Goal: Task Accomplishment & Management: Complete application form

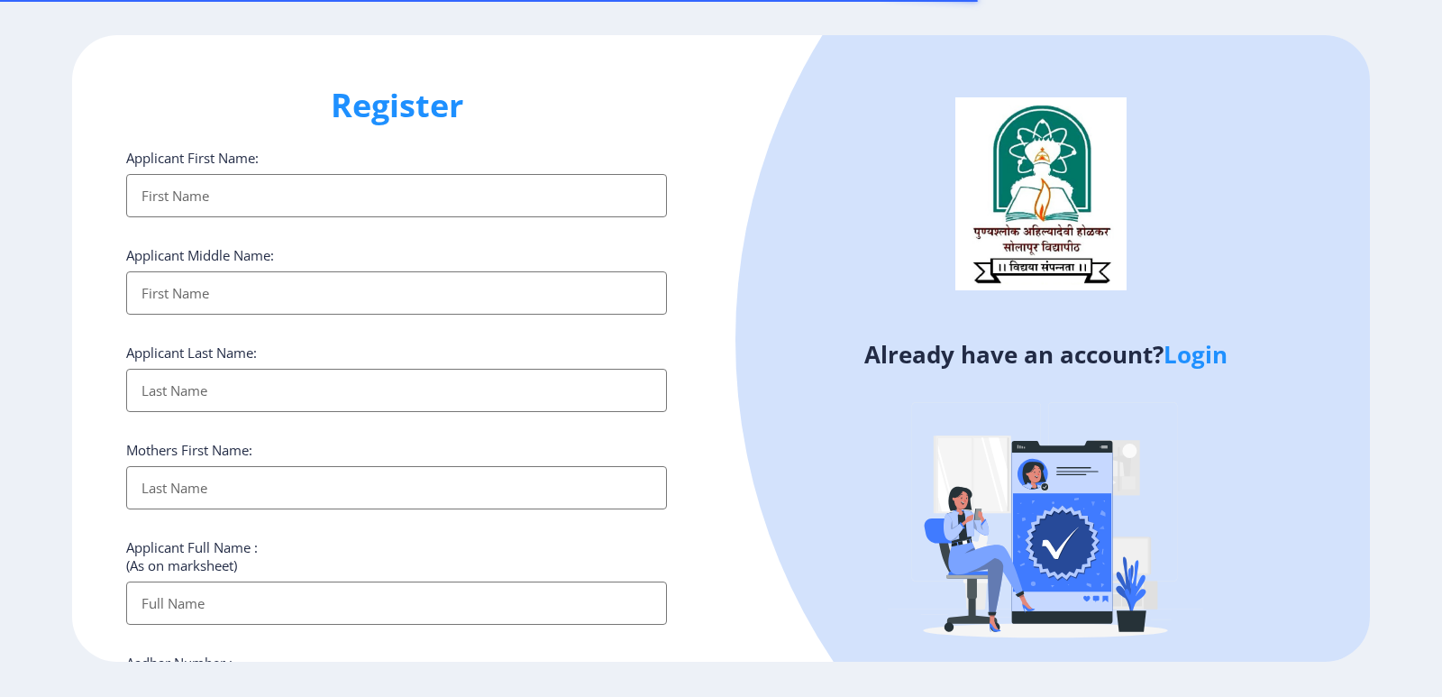
select select
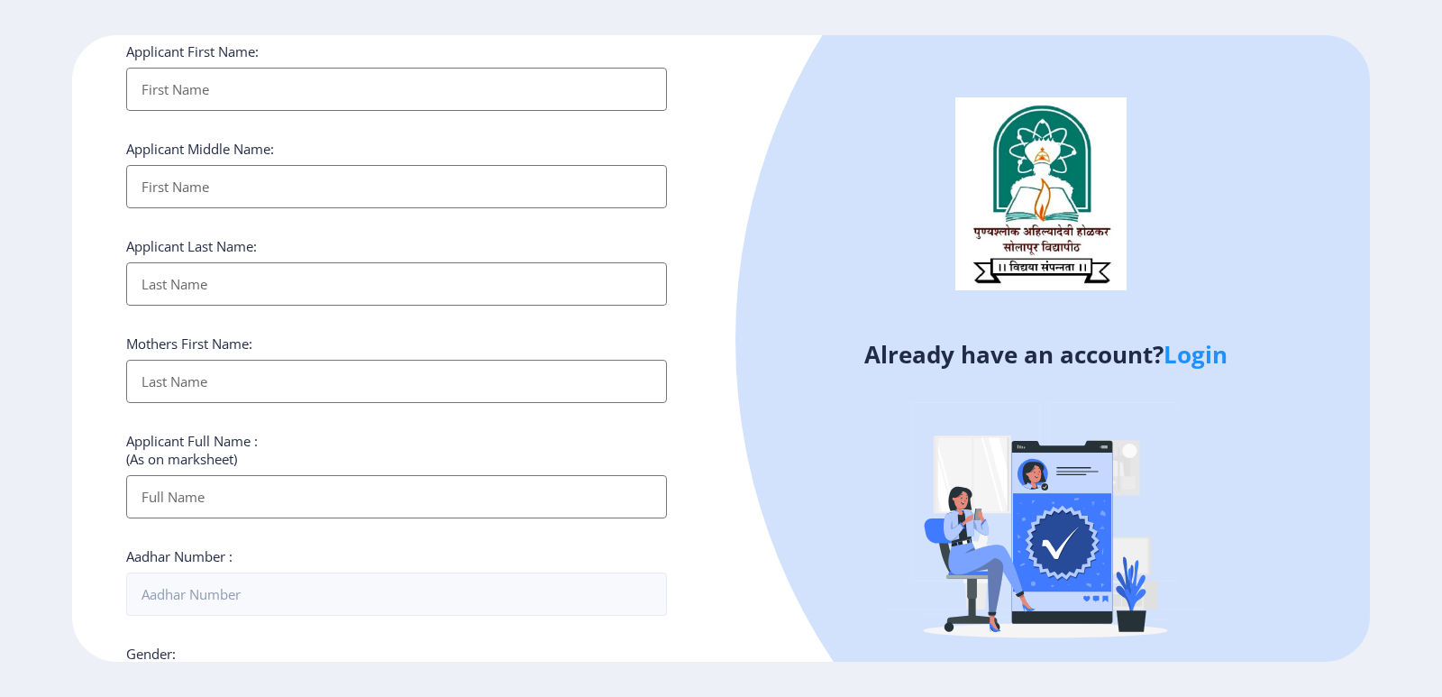
scroll to position [627, 0]
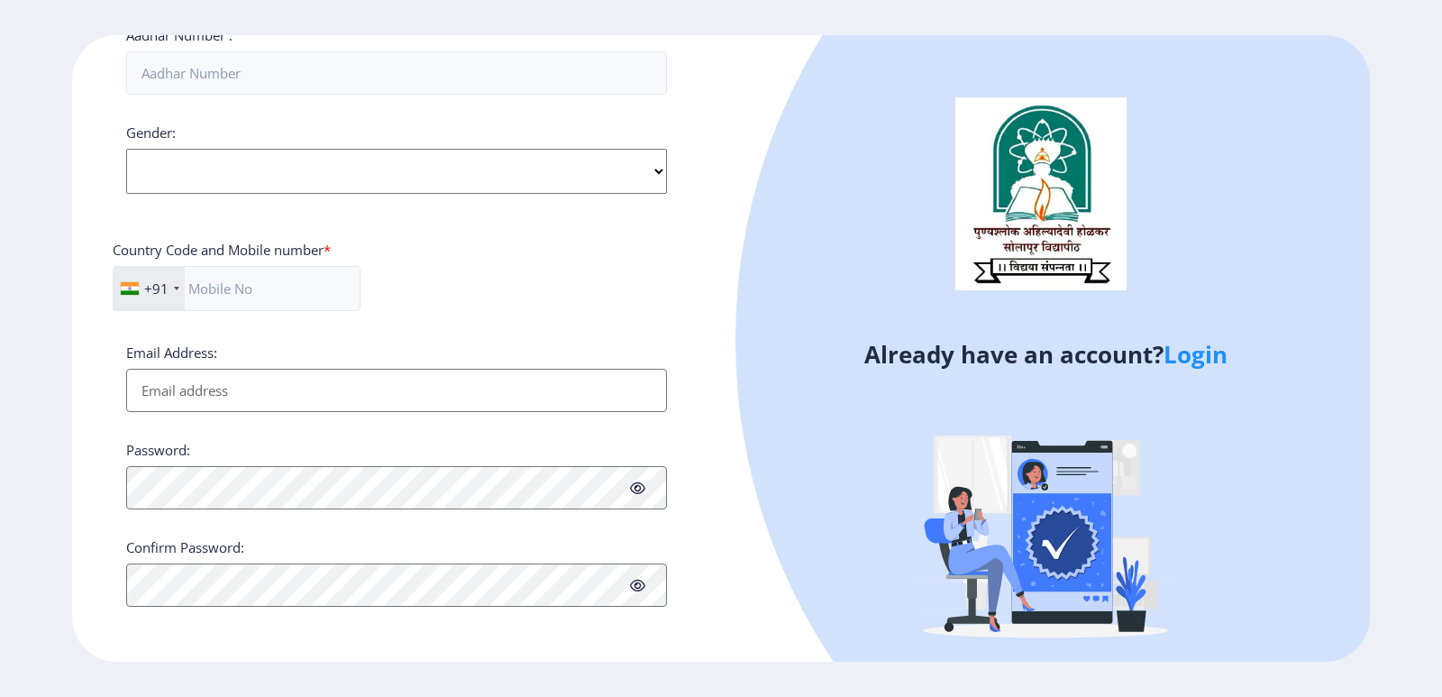
click at [1213, 366] on link "Login" at bounding box center [1196, 354] width 64 height 32
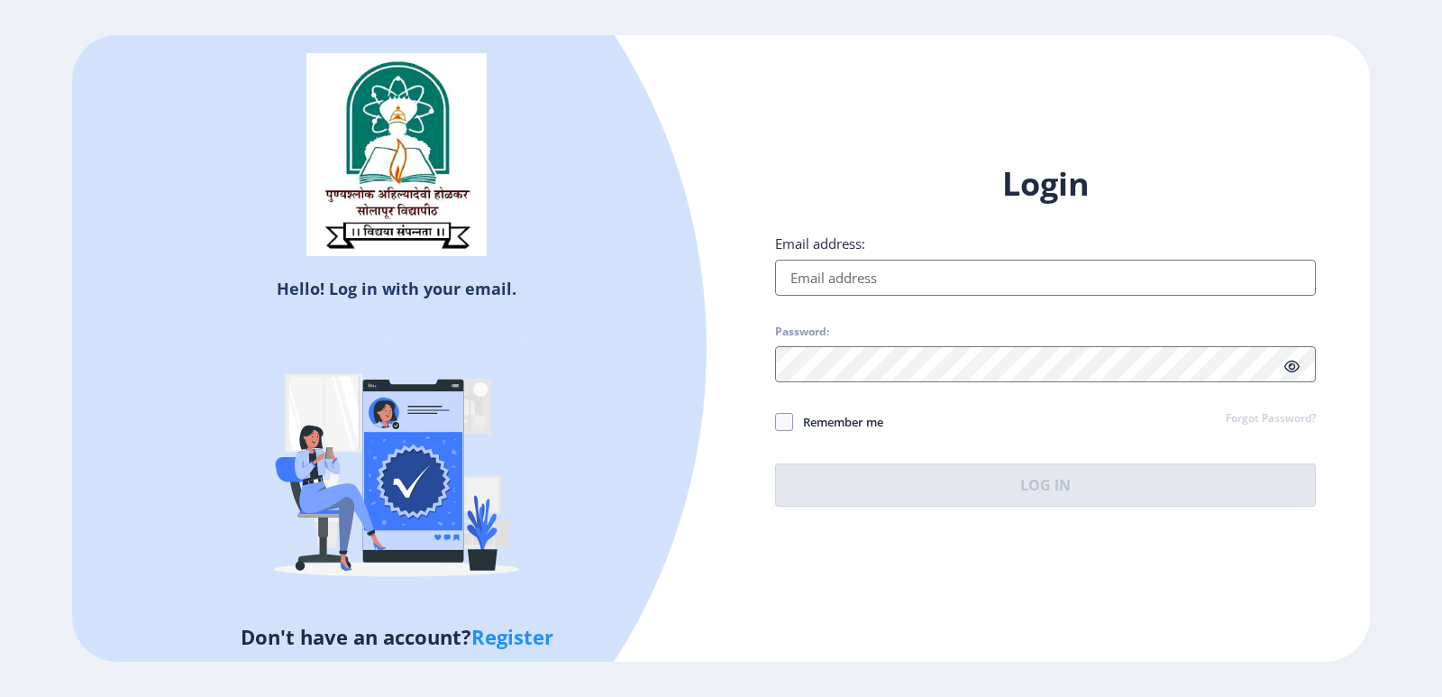
drag, startPoint x: 826, startPoint y: 286, endPoint x: 844, endPoint y: 289, distance: 18.4
click at [826, 285] on input "Email address:" at bounding box center [1045, 278] width 541 height 36
type input "[EMAIL_ADDRESS][DOMAIN_NAME]"
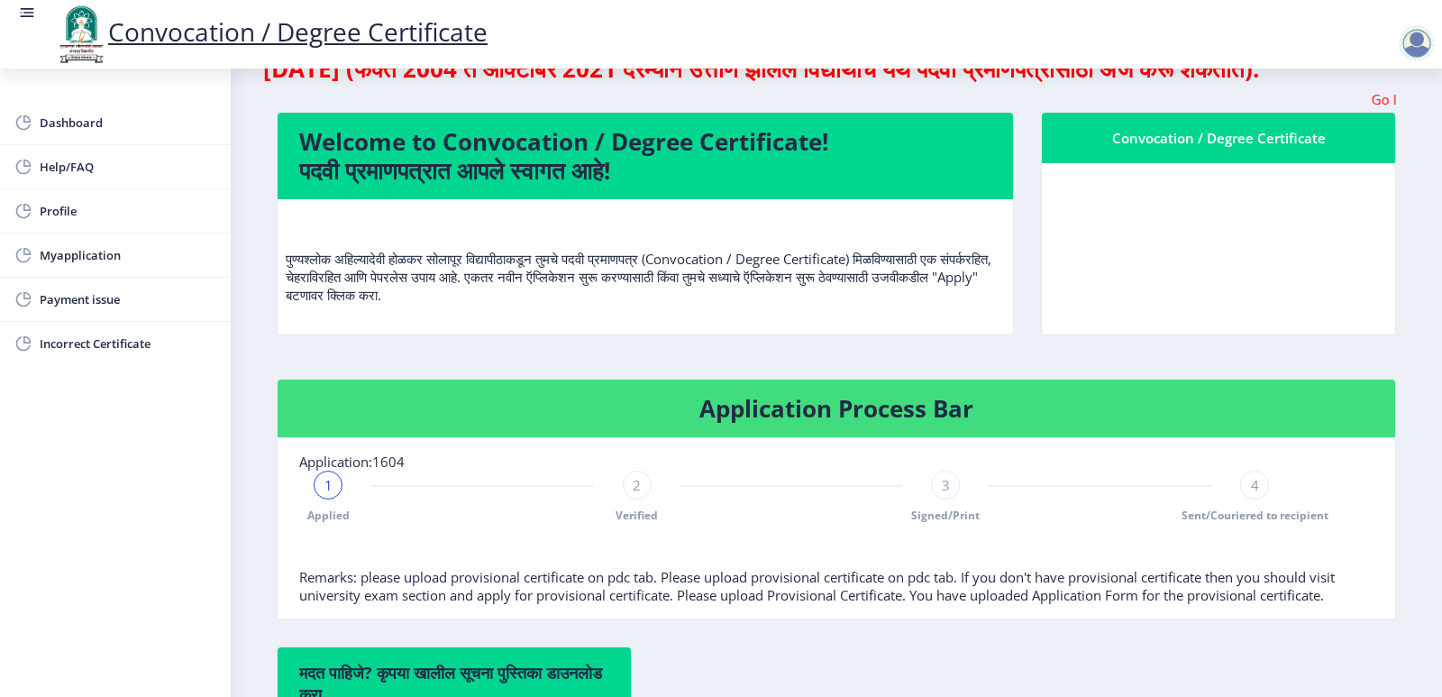
scroll to position [180, 0]
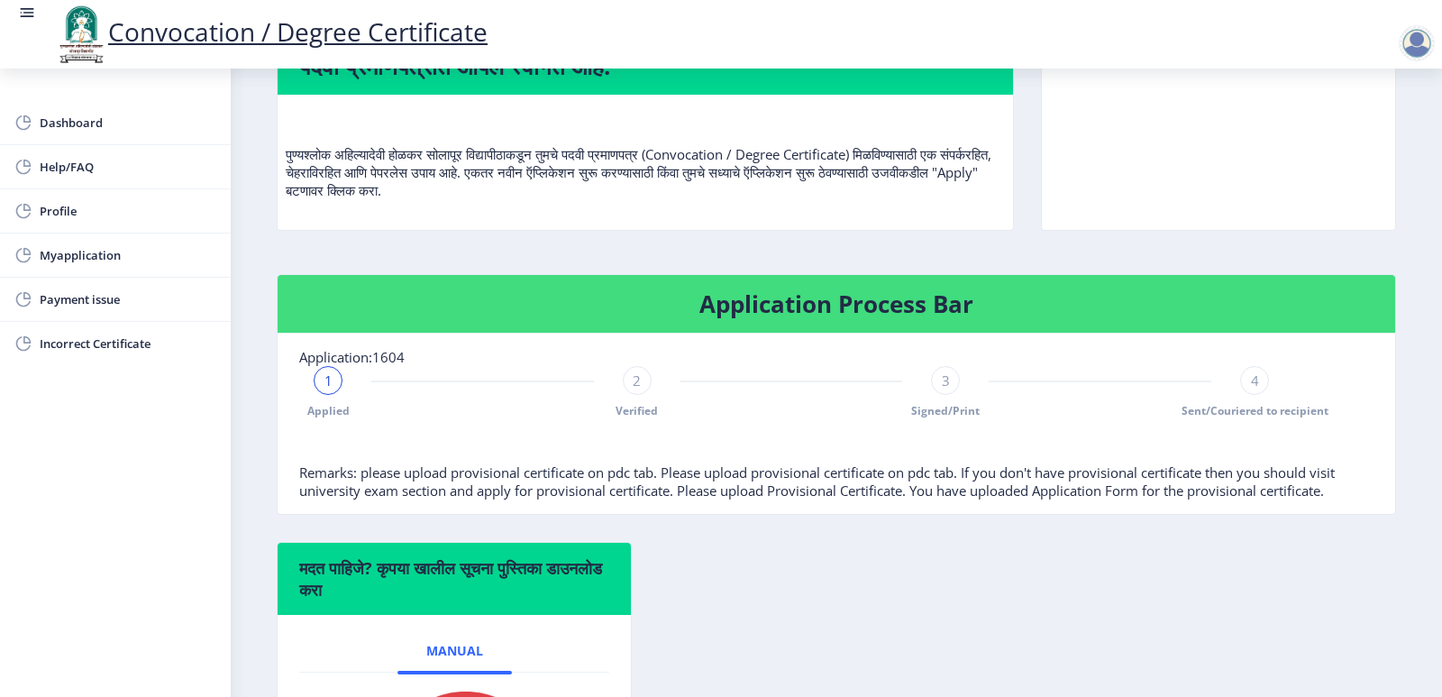
click at [327, 389] on span "1" at bounding box center [328, 380] width 8 height 18
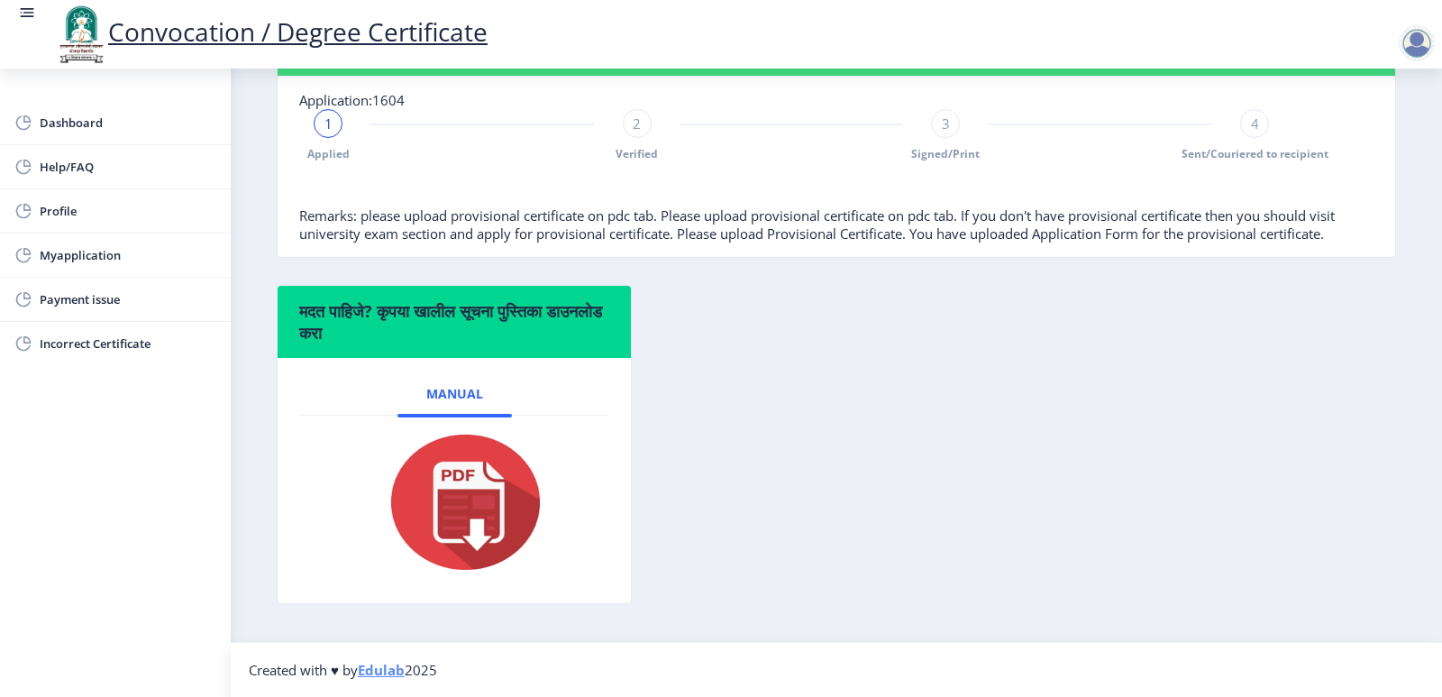
scroll to position [105, 0]
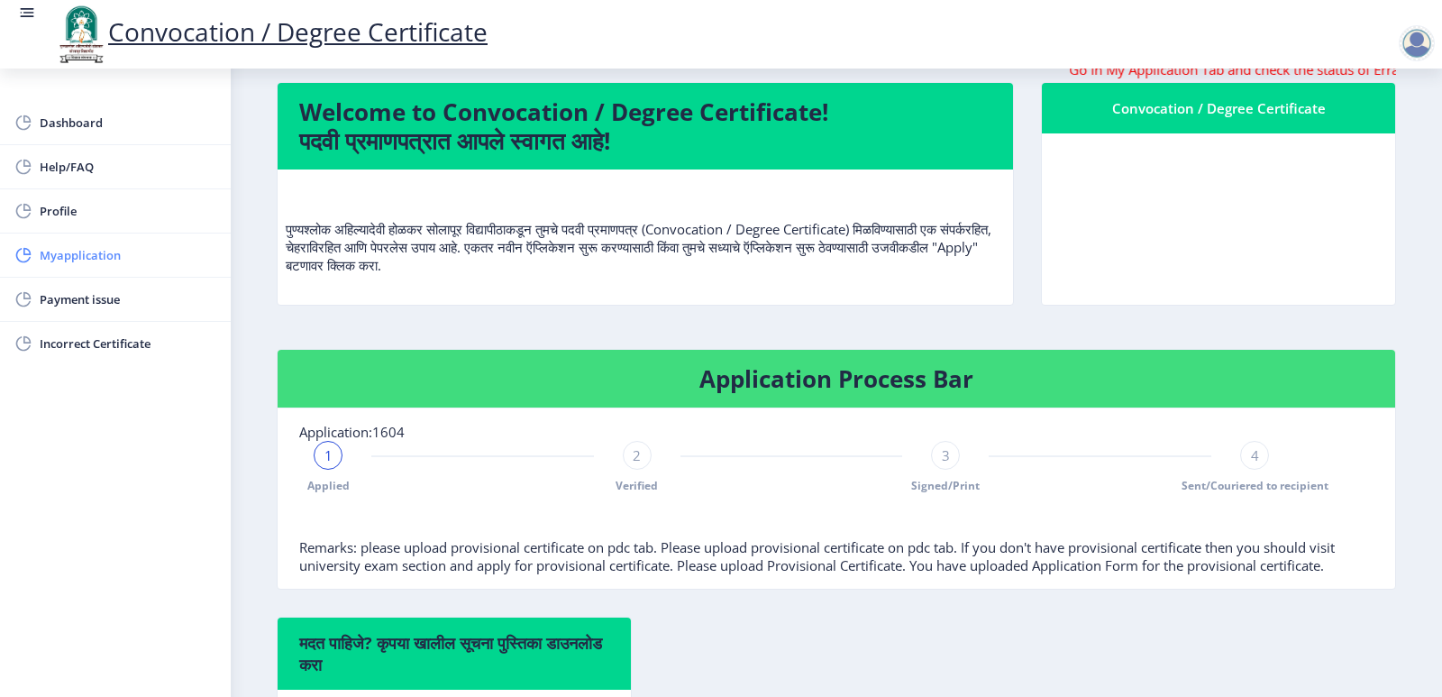
click at [88, 261] on span "Myapplication" at bounding box center [128, 255] width 177 height 22
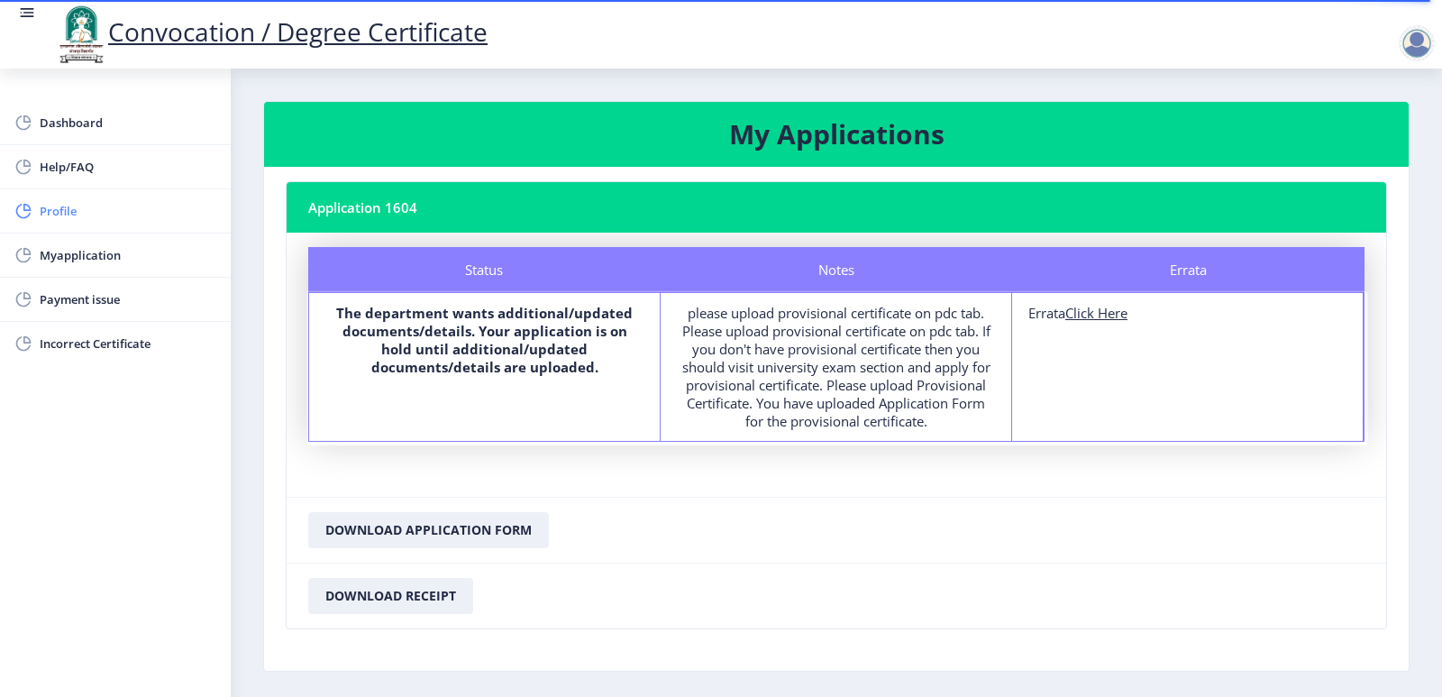
click at [89, 215] on span "Profile" at bounding box center [128, 211] width 177 height 22
select select
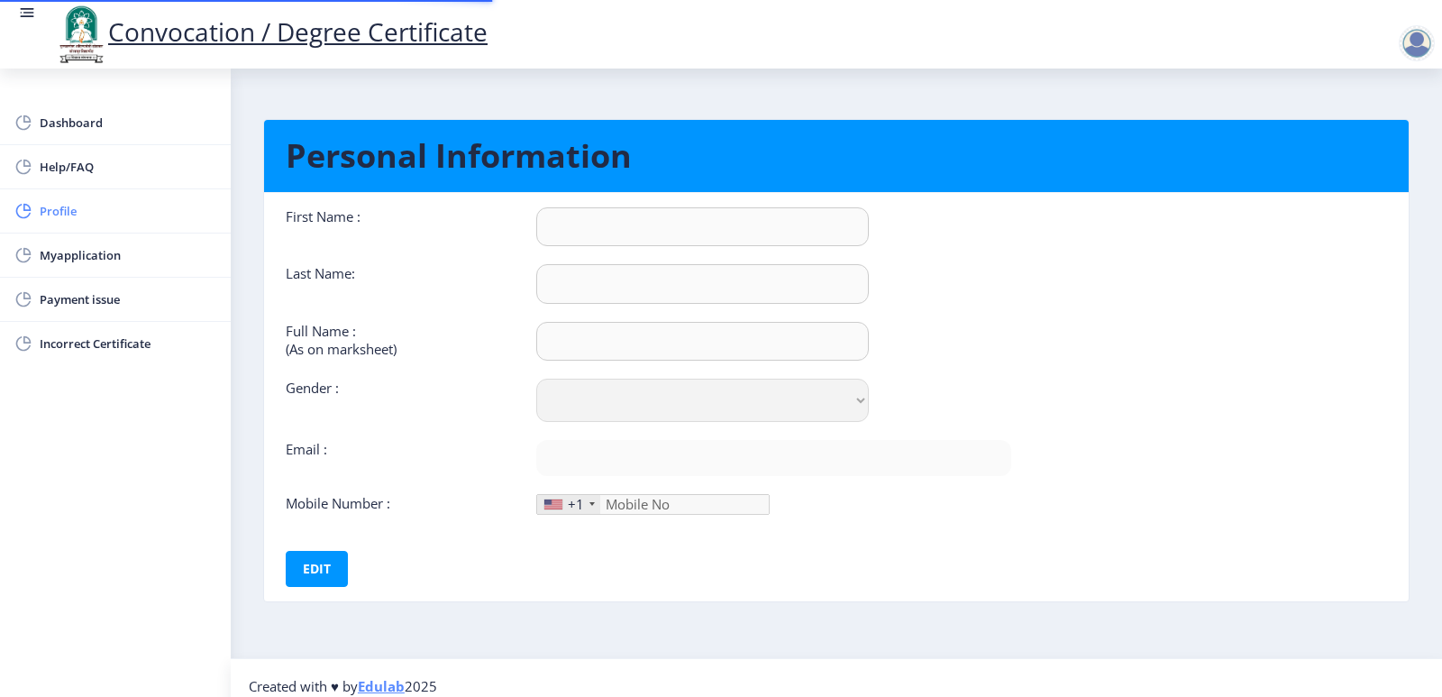
type input "[PERSON_NAME]"
type input "Pathan"
type input "PATHAN NAZIYA M HANIF"
select select "[DEMOGRAPHIC_DATA]"
type input "[EMAIL_ADDRESS][DOMAIN_NAME]"
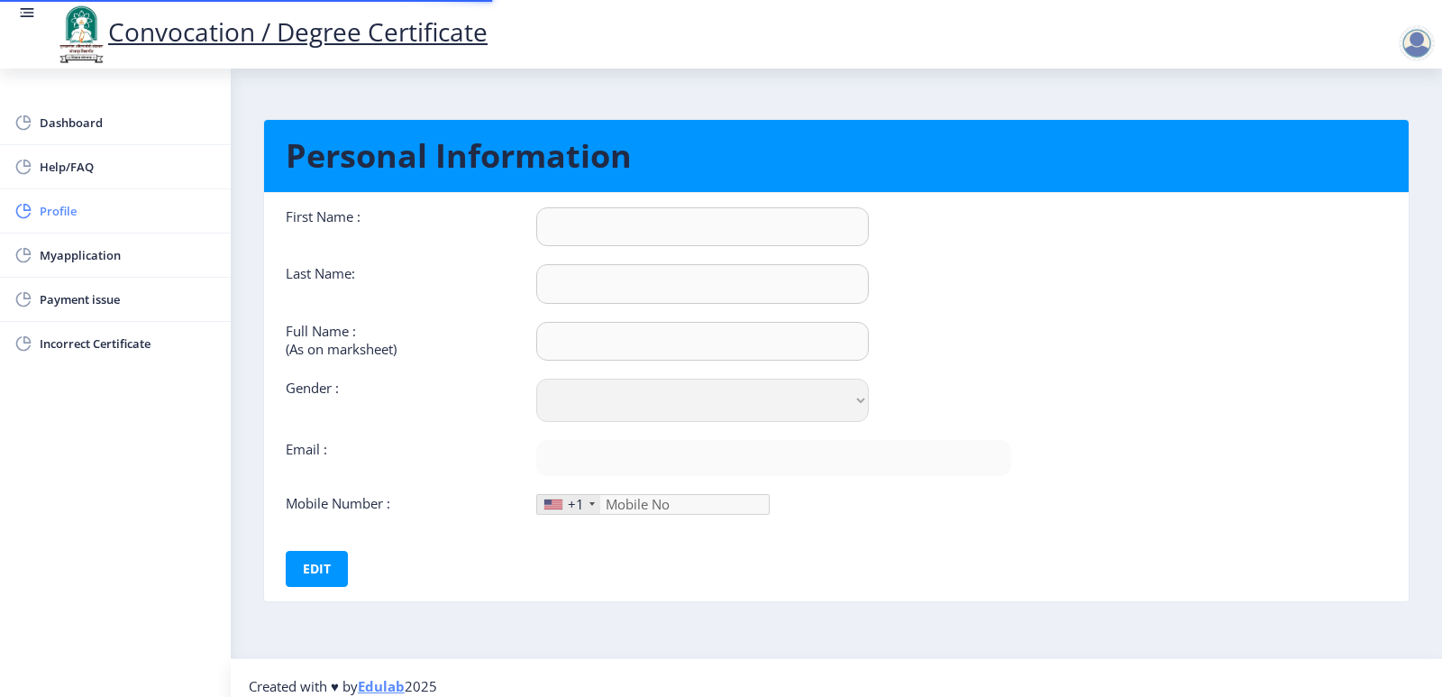
type input "9028424642"
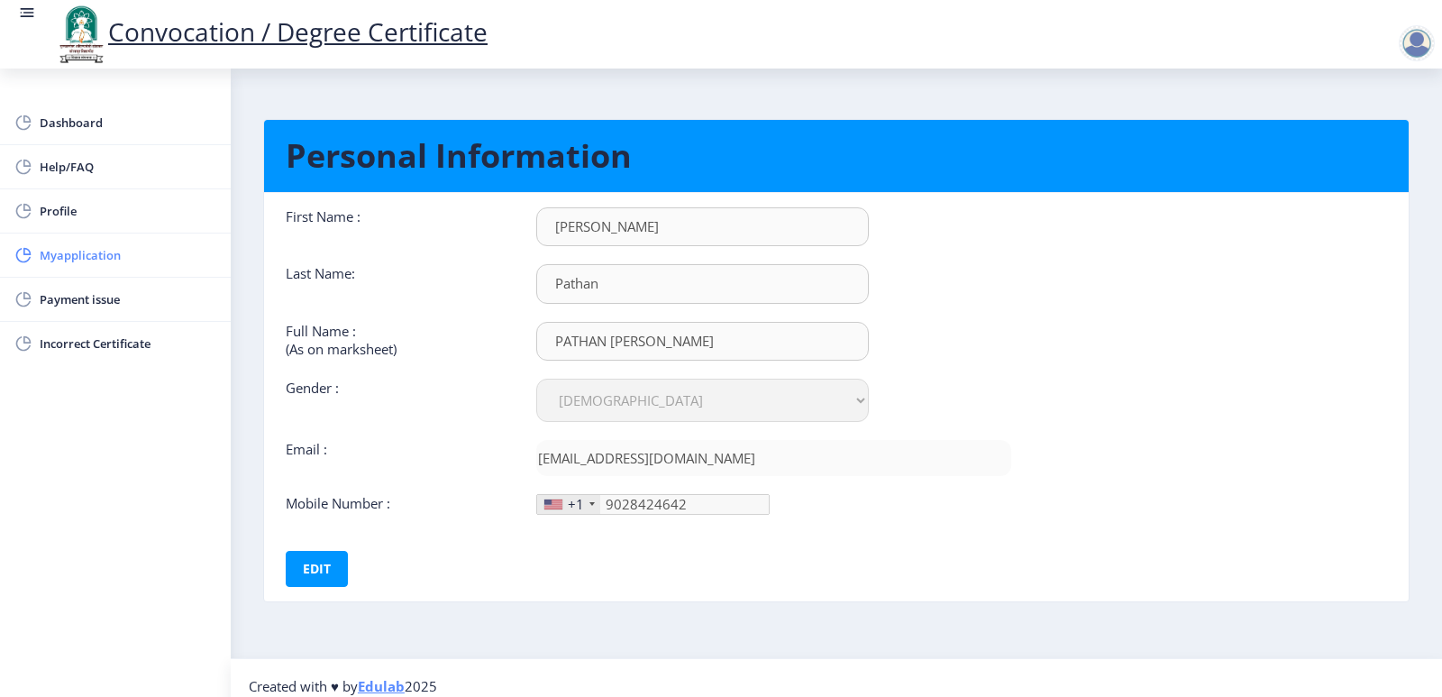
click at [69, 258] on span "Myapplication" at bounding box center [128, 255] width 177 height 22
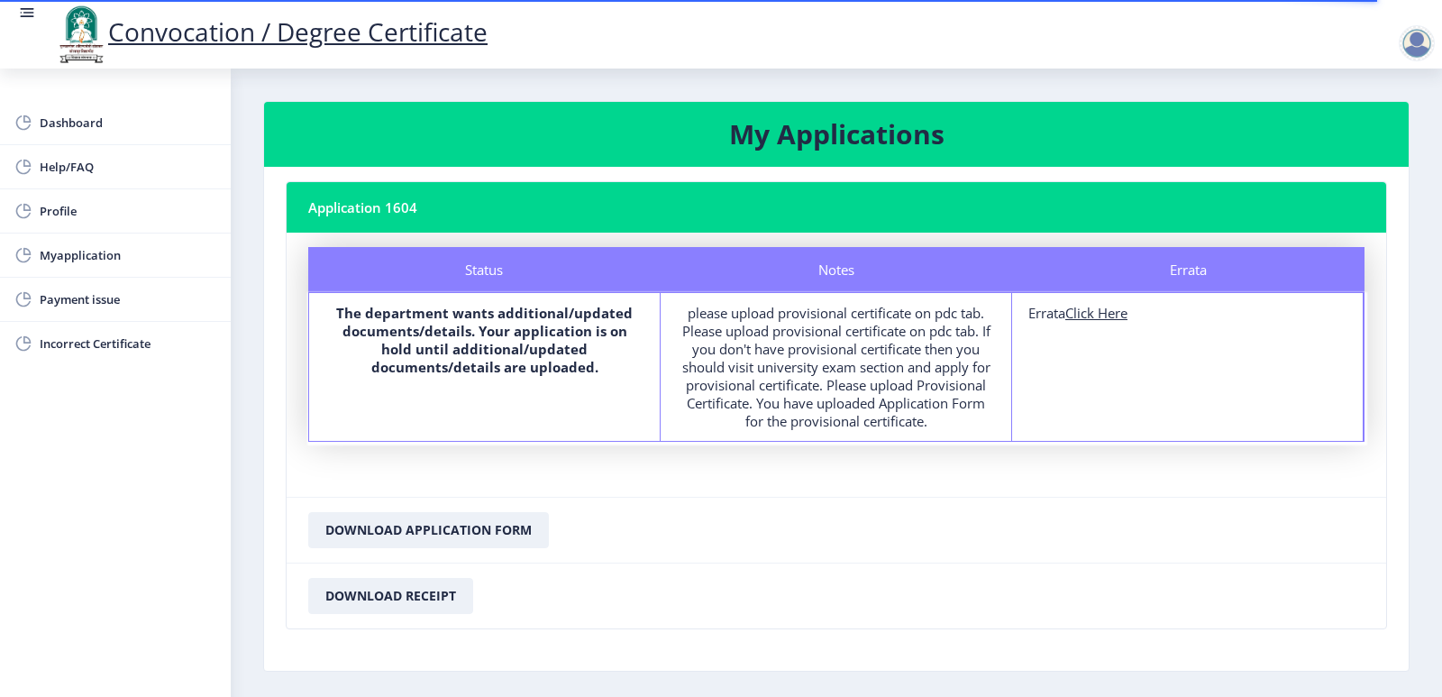
click at [498, 273] on div "Status" at bounding box center [484, 269] width 352 height 45
click at [879, 266] on div "Notes" at bounding box center [837, 269] width 352 height 45
click at [842, 358] on div "please upload provisional certificate on pdc tab. Please upload provisional cer…" at bounding box center [836, 367] width 318 height 126
click at [1093, 313] on u "Click Here" at bounding box center [1096, 313] width 62 height 18
click at [209, 37] on link "Convocation / Degree Certificate" at bounding box center [271, 31] width 434 height 34
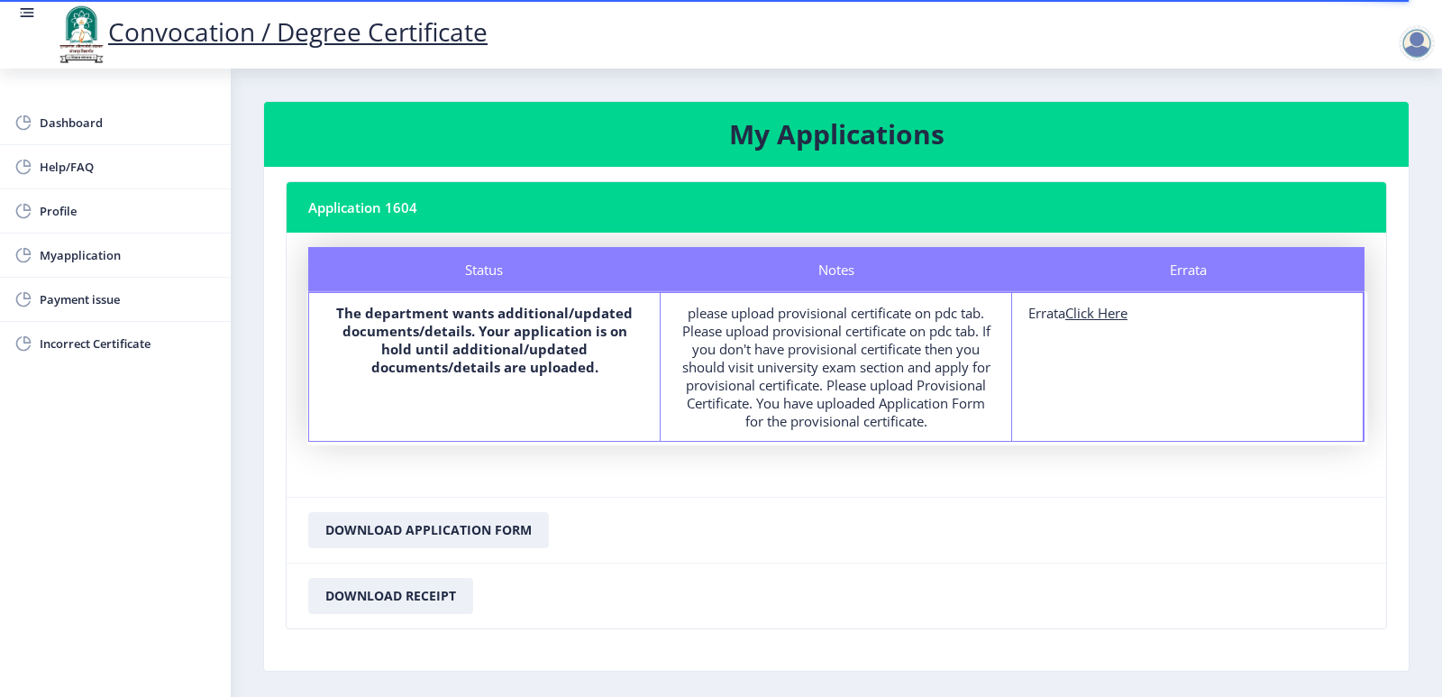
click at [209, 37] on link "Convocation / Degree Certificate" at bounding box center [271, 31] width 434 height 34
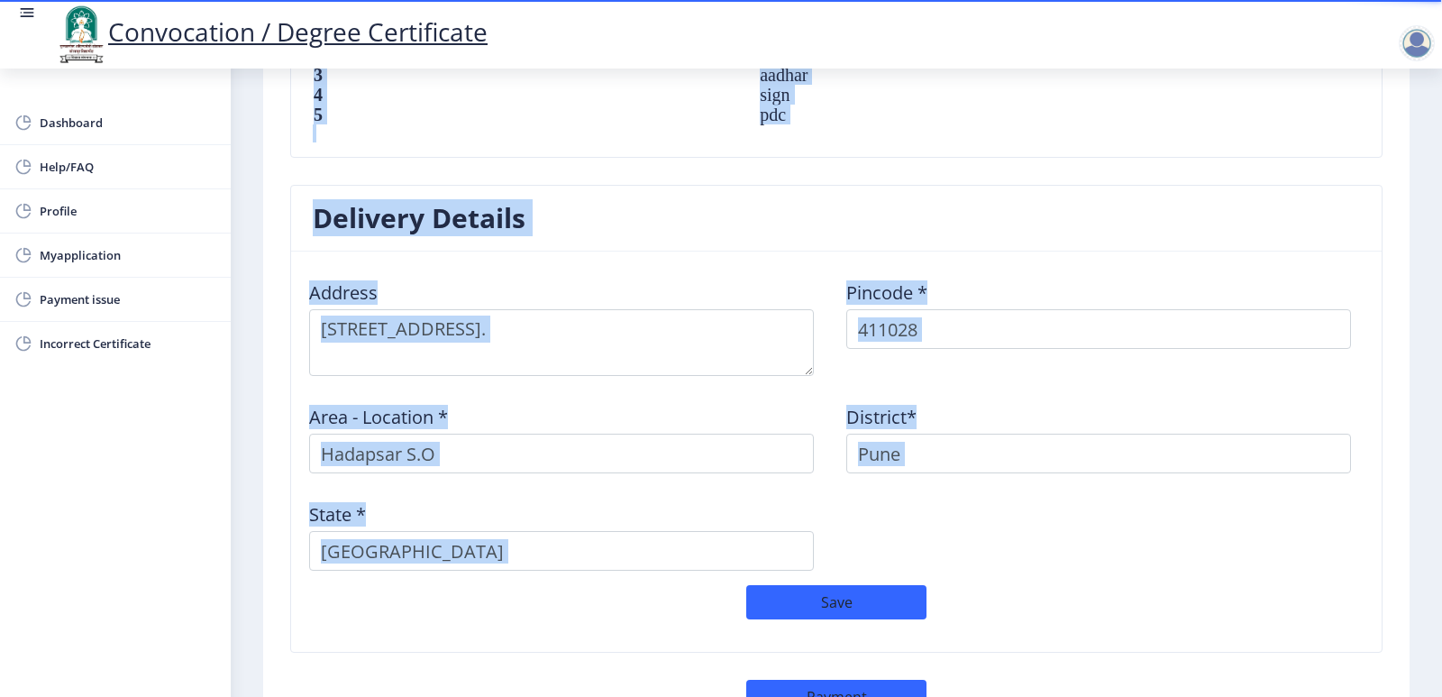
scroll to position [1496, 0]
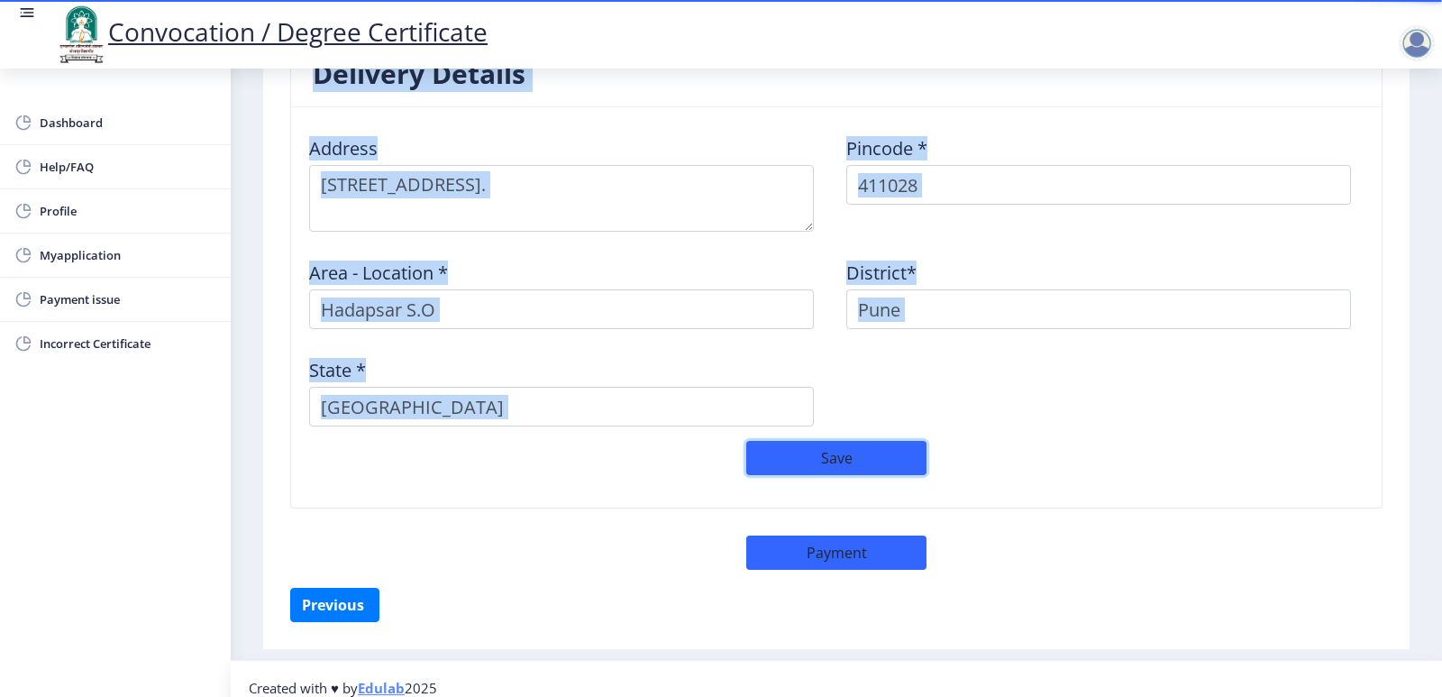
click at [849, 449] on button "Save" at bounding box center [836, 458] width 180 height 34
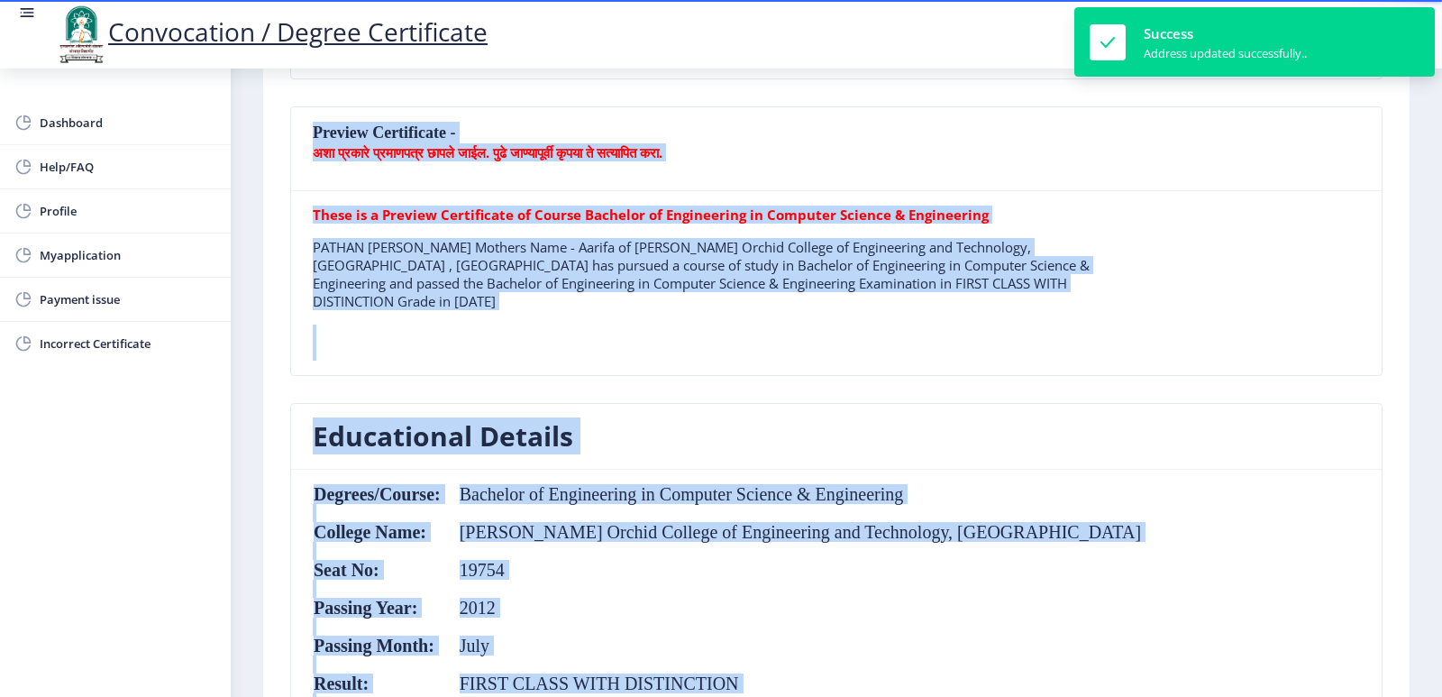
scroll to position [0, 0]
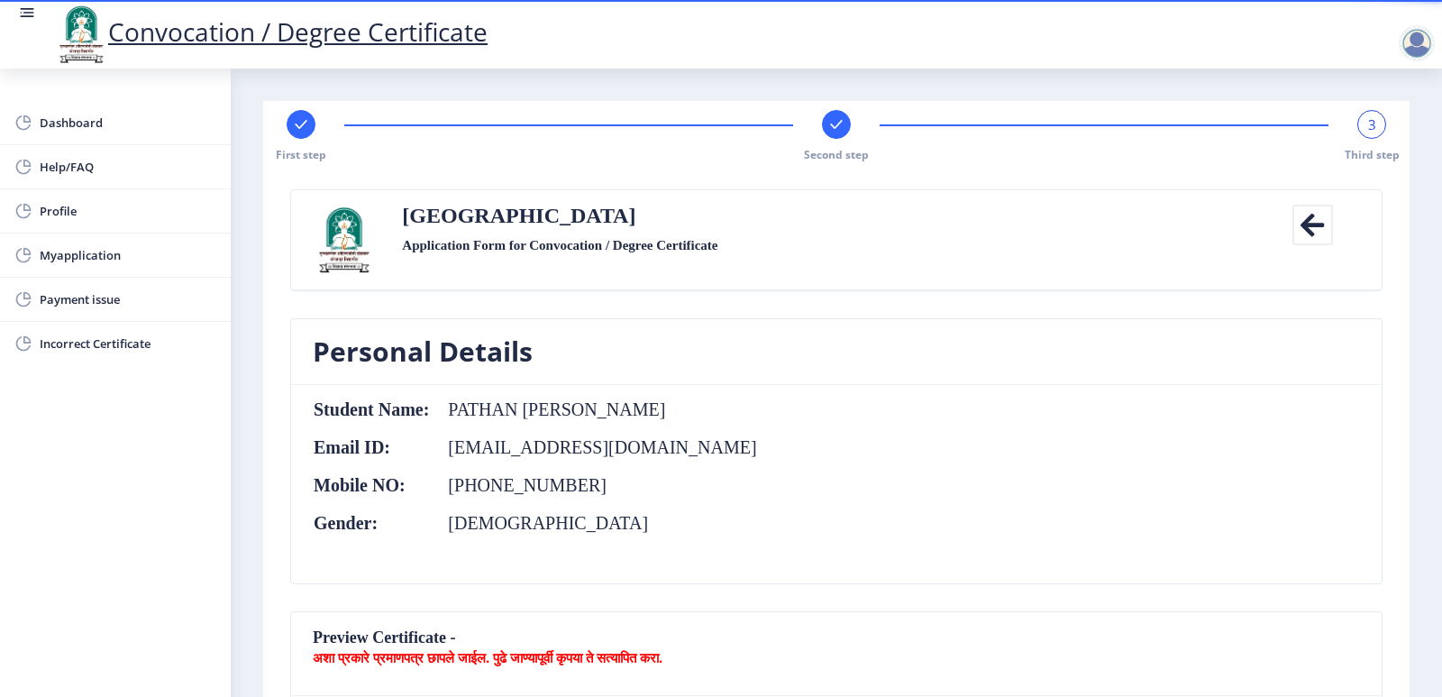
click at [833, 128] on icon at bounding box center [836, 124] width 12 height 9
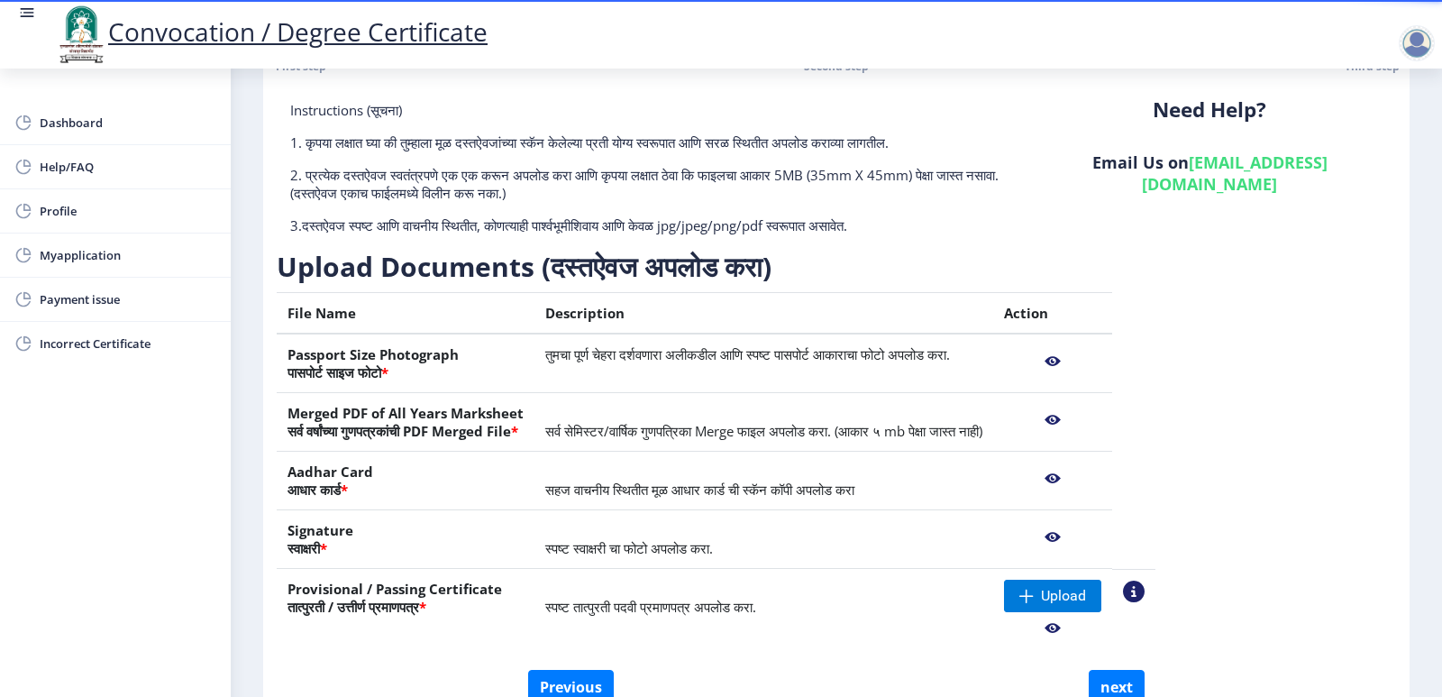
scroll to position [188, 0]
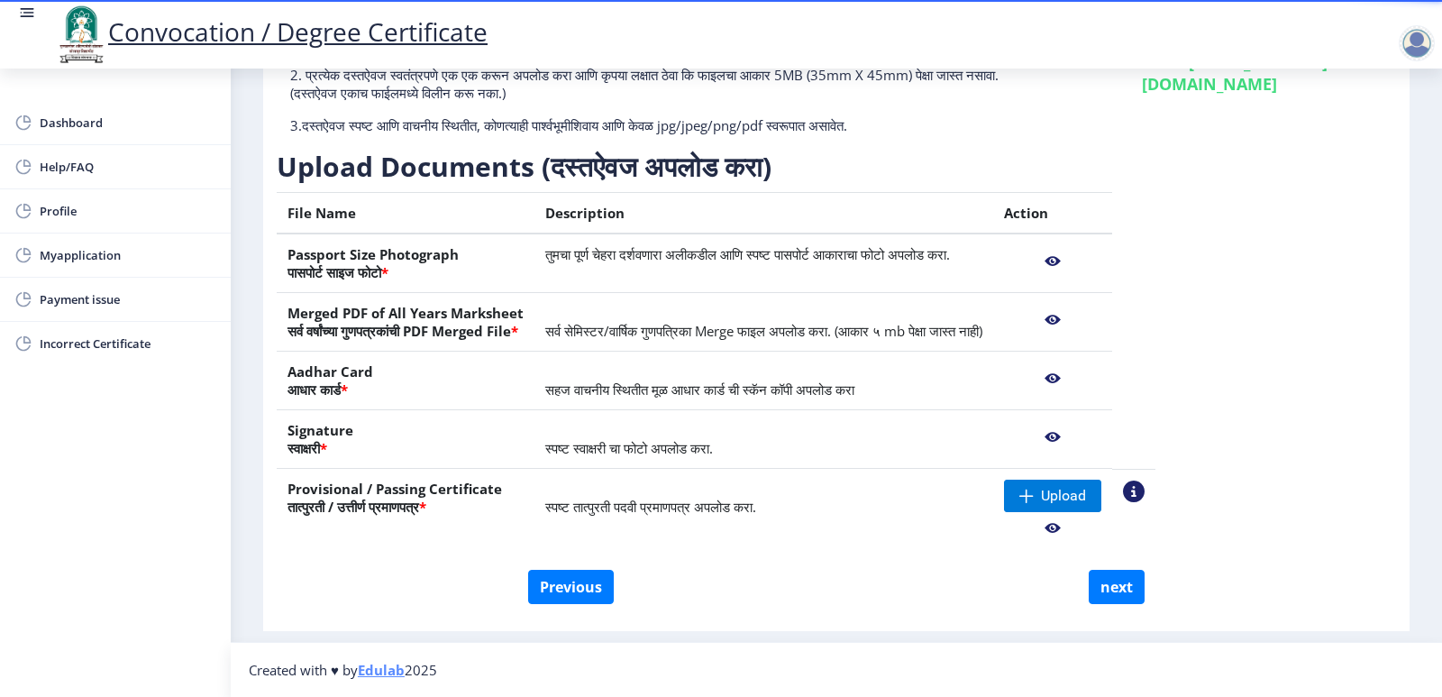
click at [1101, 260] on nb-action at bounding box center [1052, 261] width 97 height 32
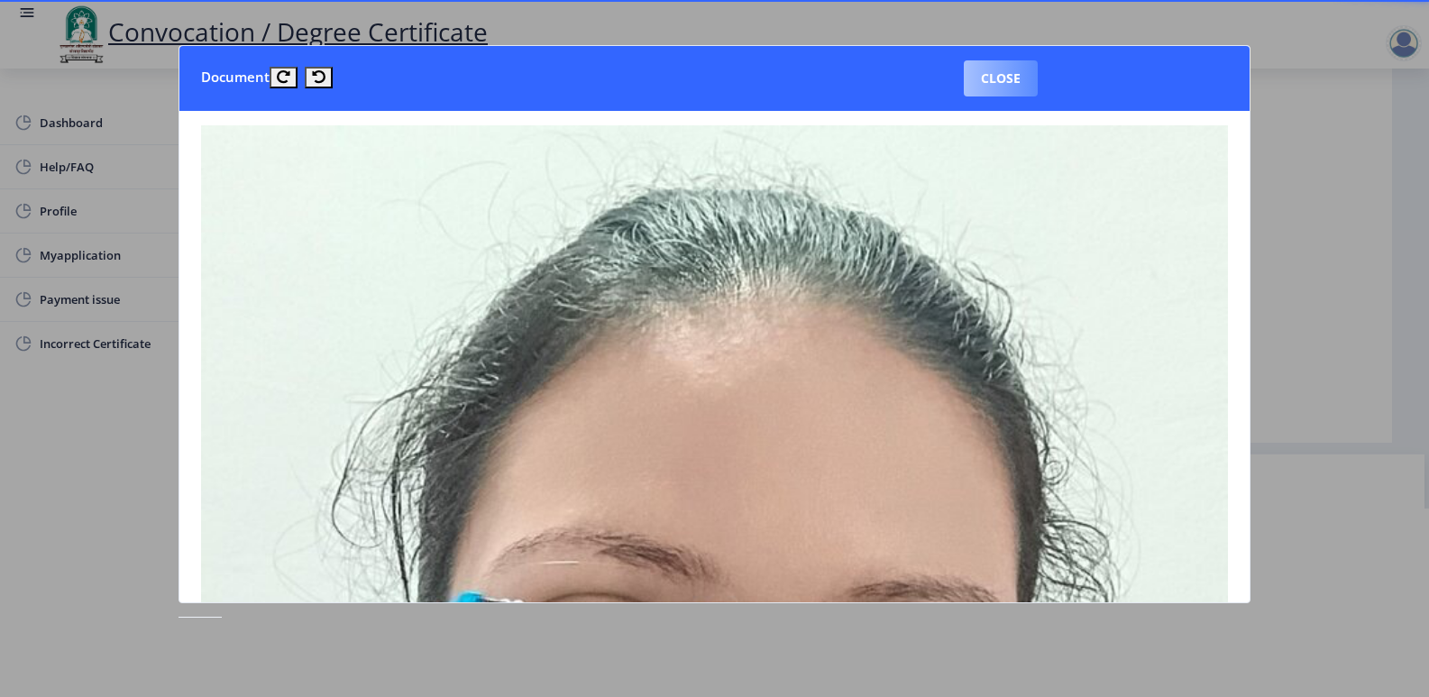
click at [1014, 83] on button "Close" at bounding box center [1001, 78] width 74 height 36
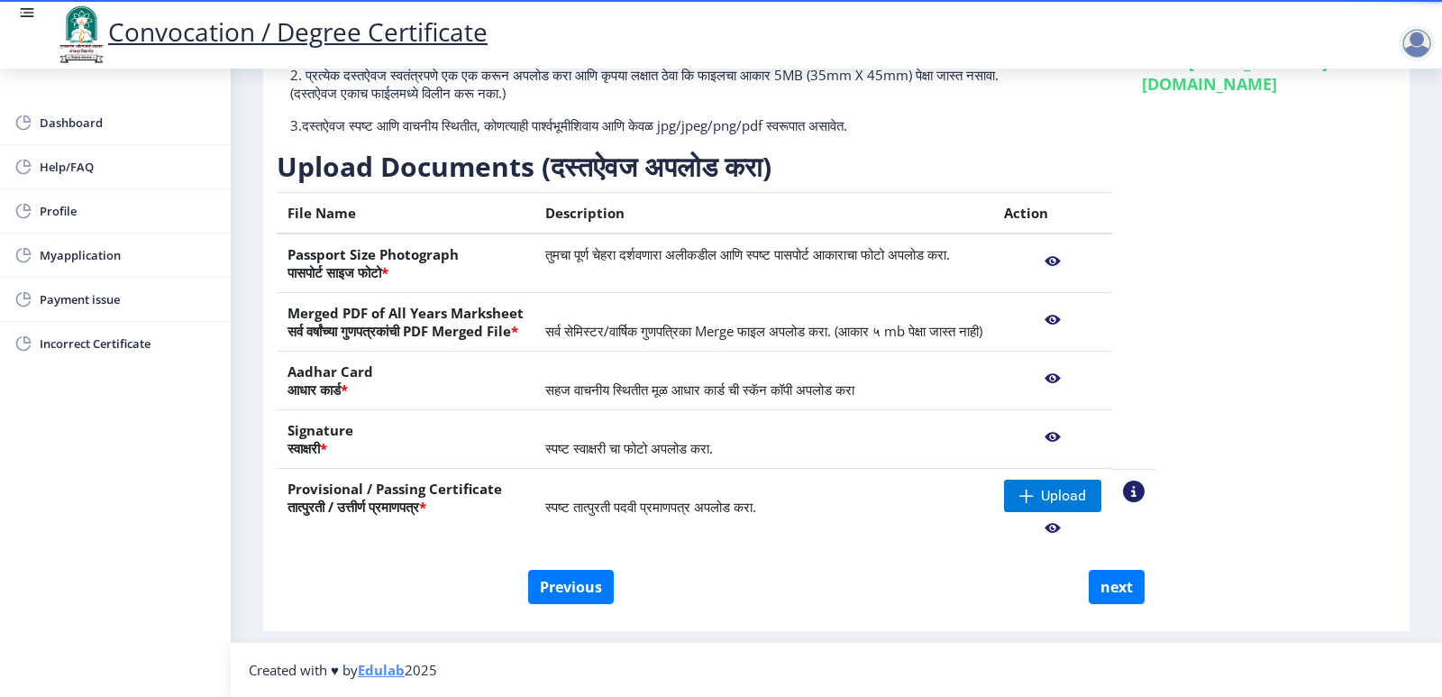
click at [1101, 321] on nb-action at bounding box center [1052, 320] width 97 height 32
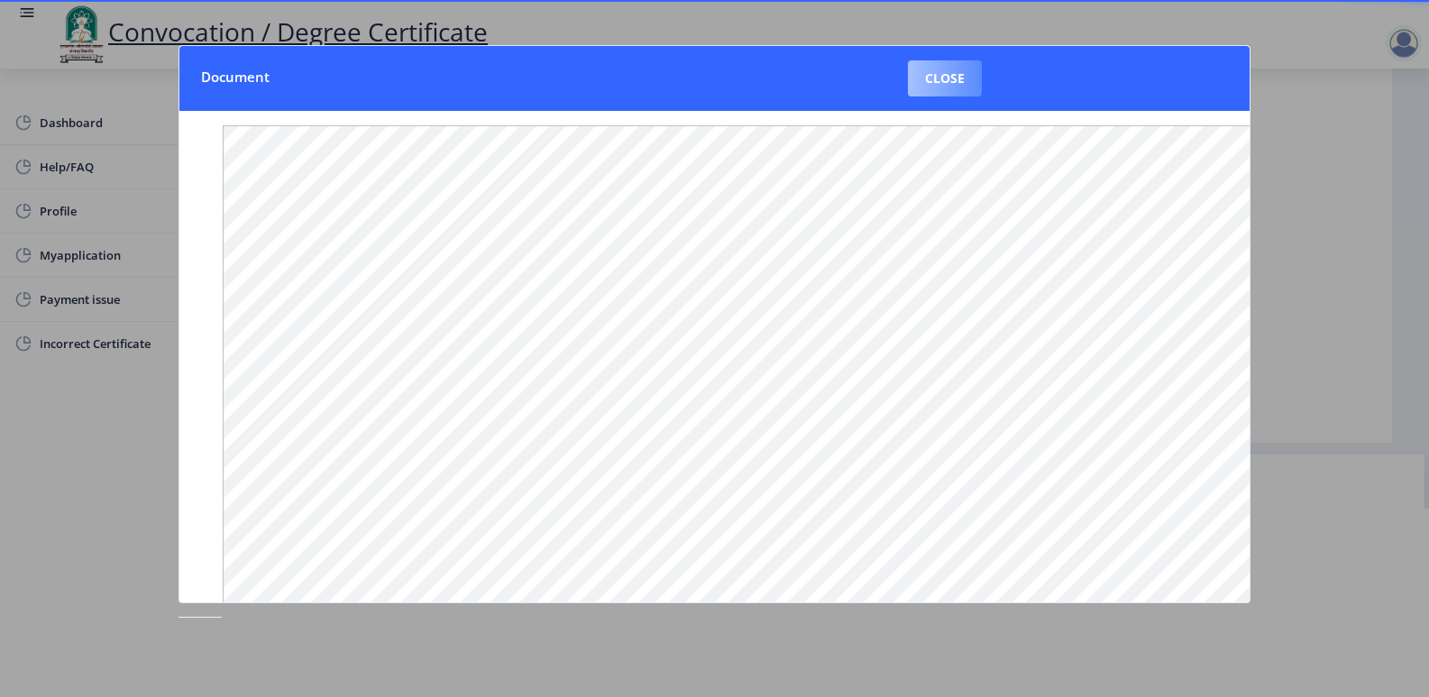
click at [933, 69] on button "Close" at bounding box center [945, 78] width 74 height 36
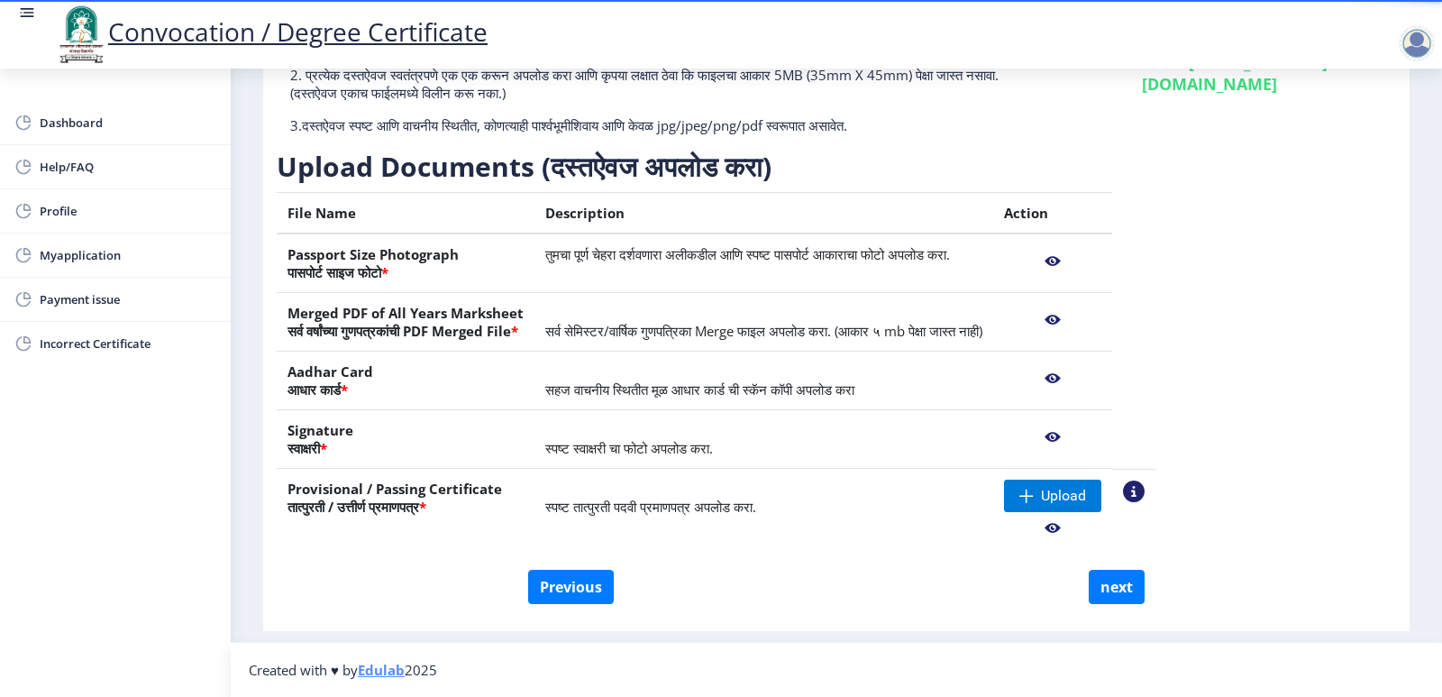
click at [1101, 376] on nb-action at bounding box center [1052, 378] width 97 height 32
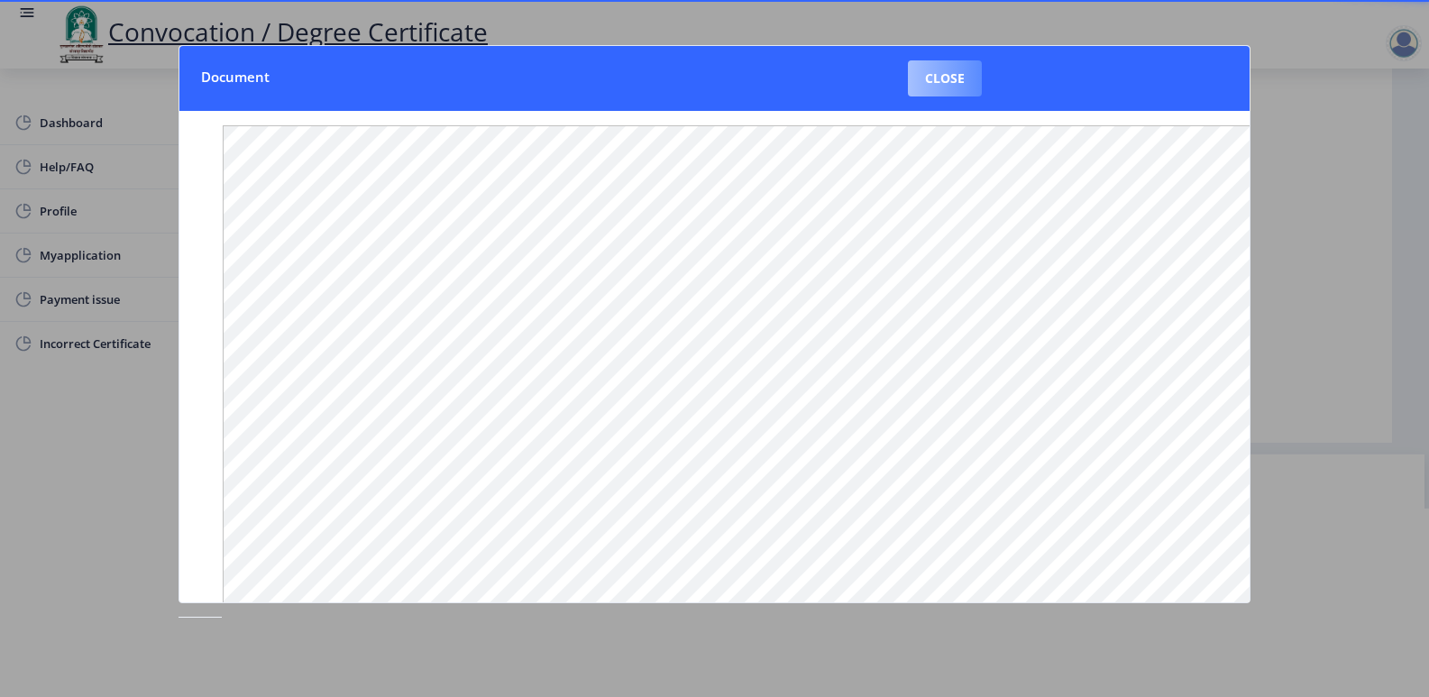
click at [940, 86] on button "Close" at bounding box center [945, 78] width 74 height 36
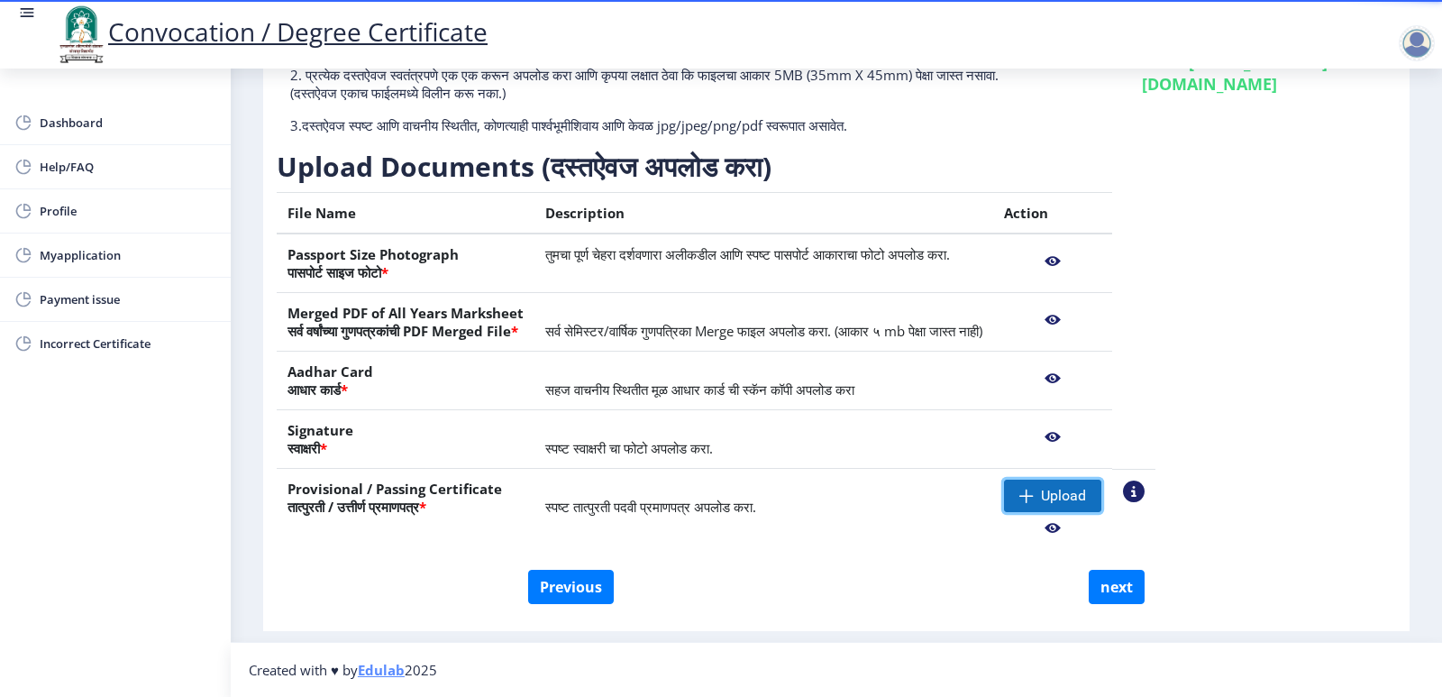
click at [1101, 505] on span "Upload" at bounding box center [1052, 496] width 97 height 32
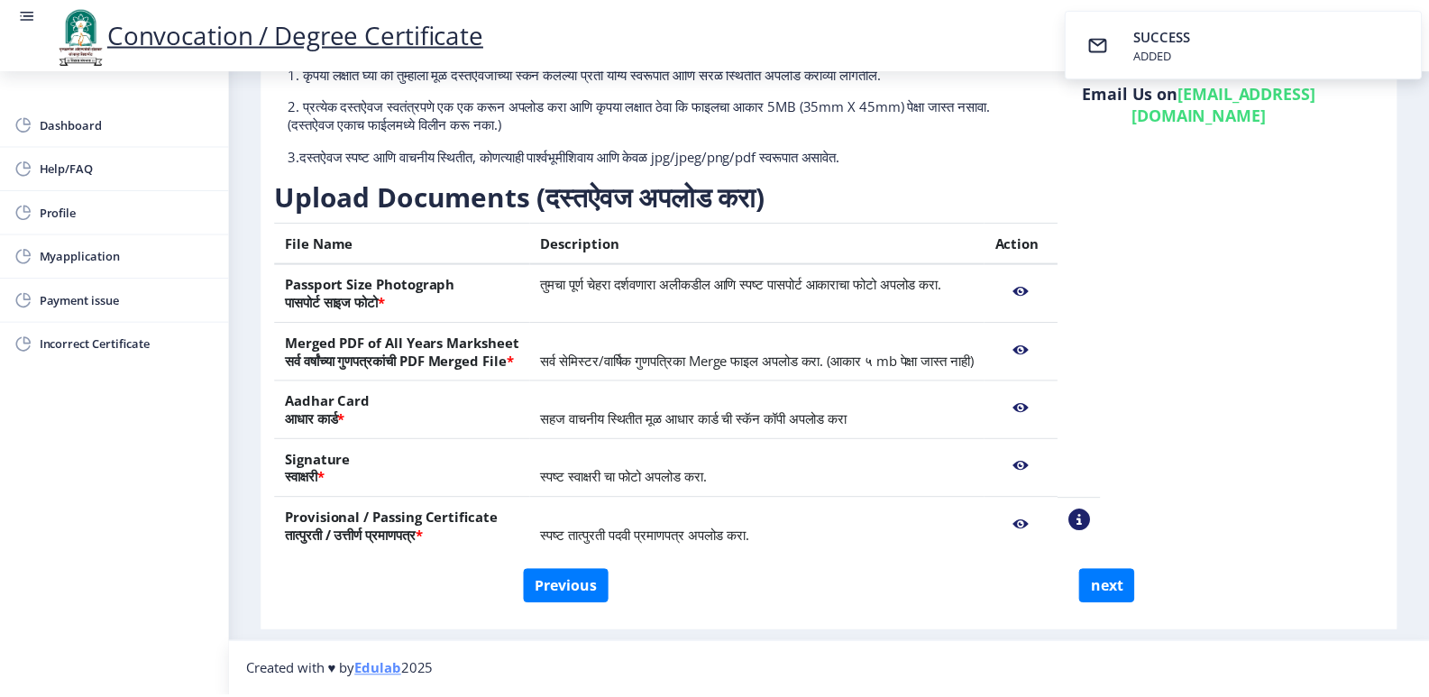
scroll to position [160, 0]
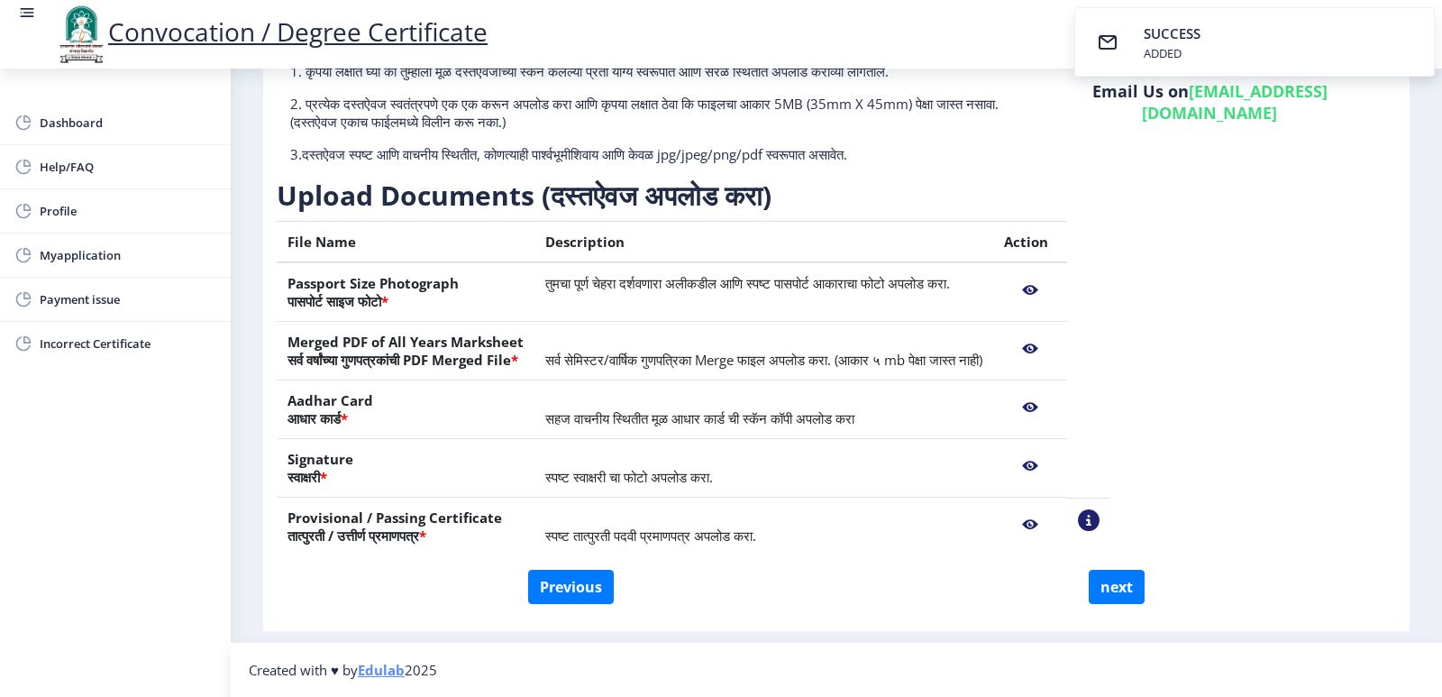
click at [1056, 528] on nb-action at bounding box center [1030, 524] width 52 height 32
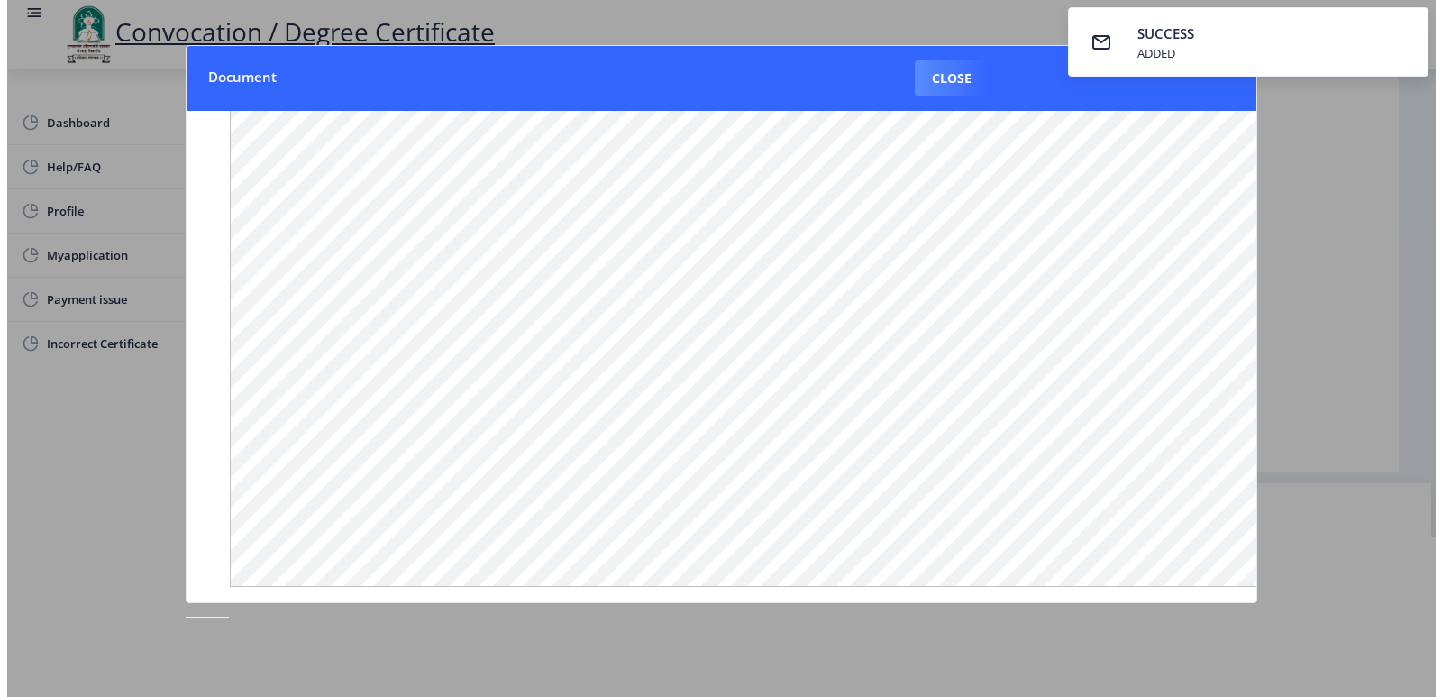
scroll to position [177, 0]
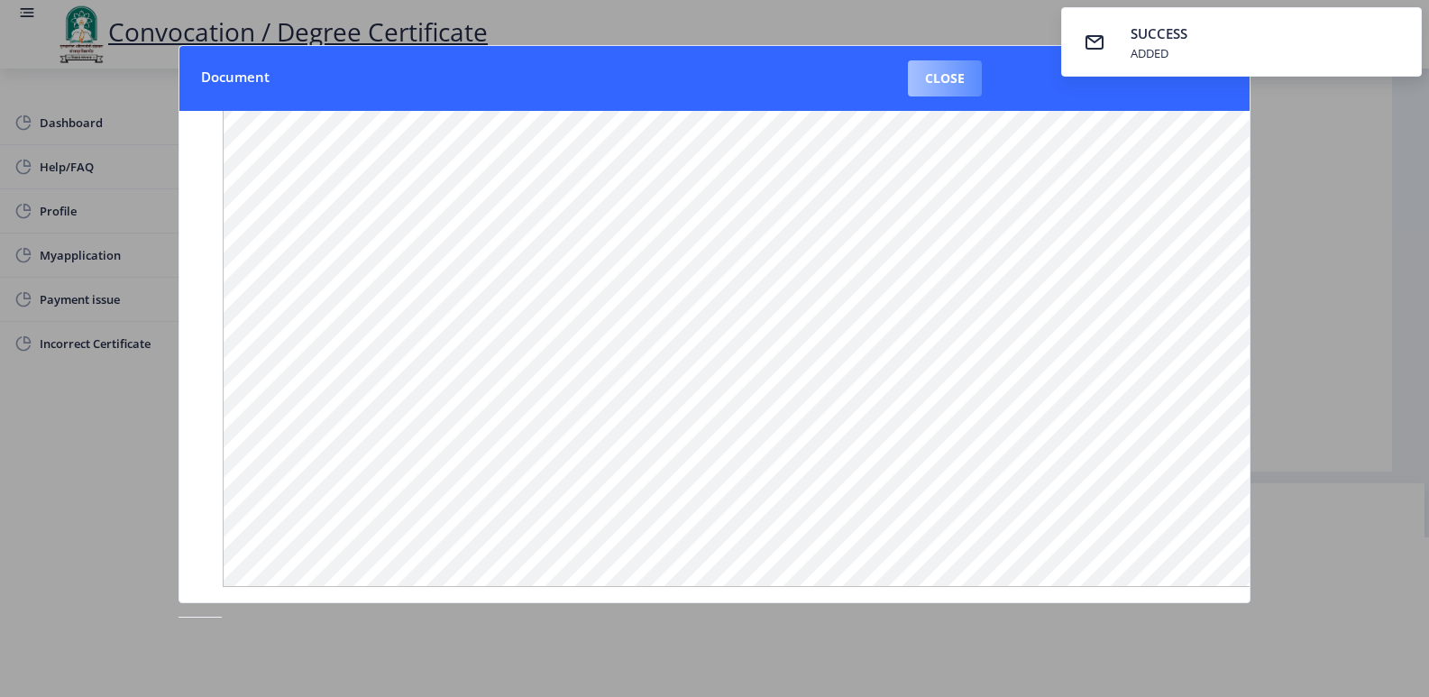
click at [909, 74] on button "Close" at bounding box center [945, 78] width 74 height 36
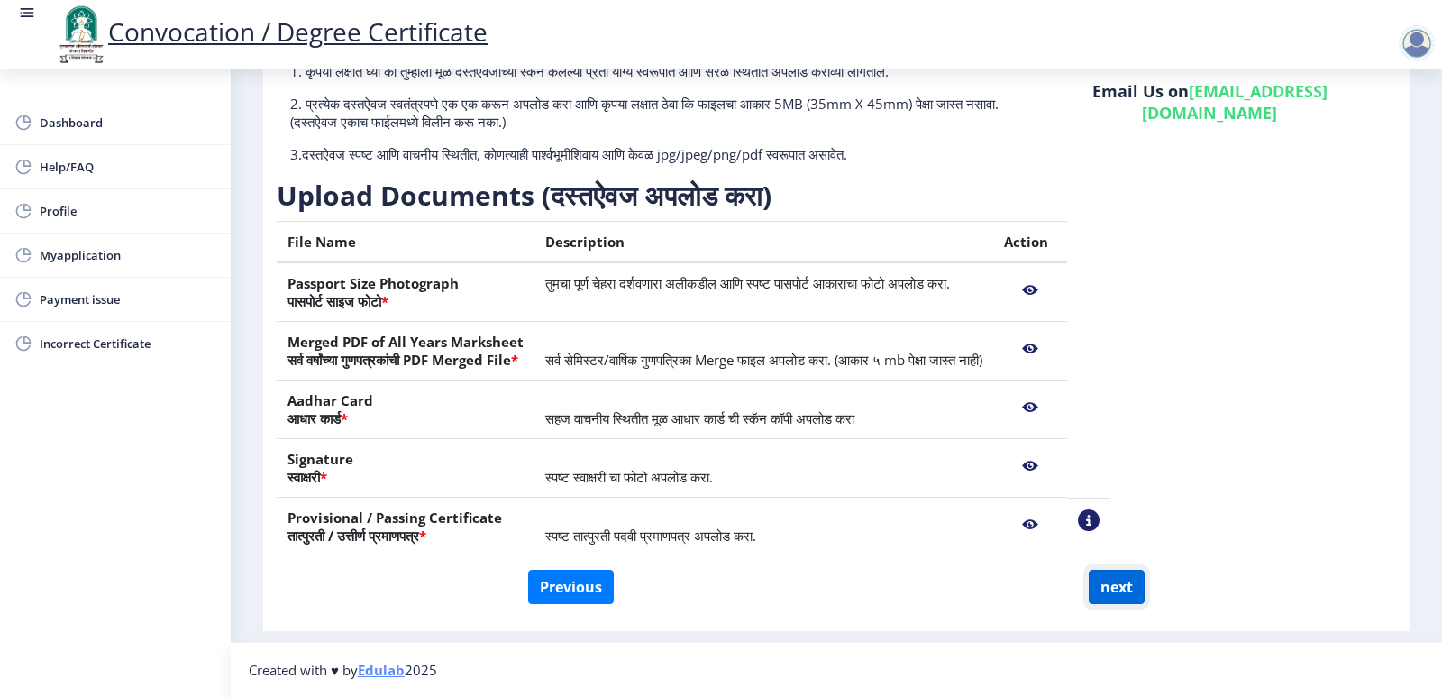
click at [1101, 587] on button "next" at bounding box center [1117, 587] width 56 height 34
select select
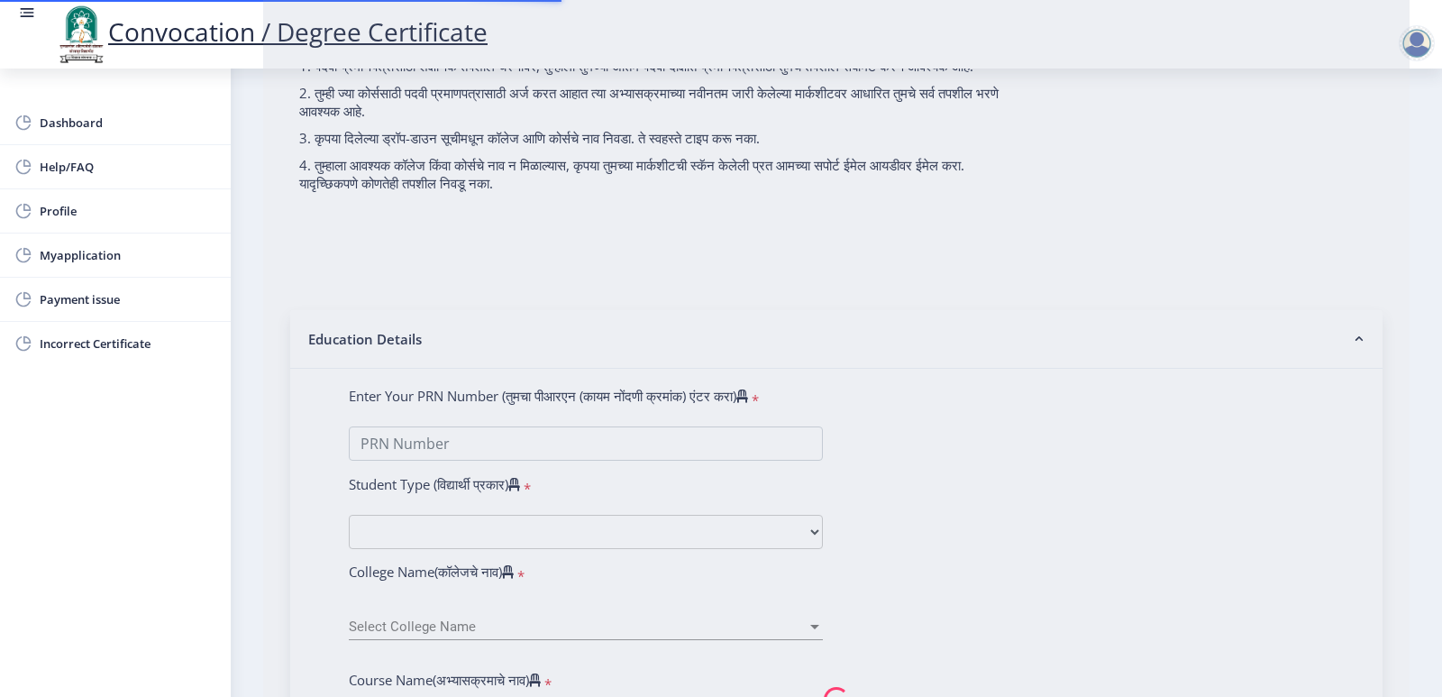
type input "PATHAN NAZIYA M HANIF"
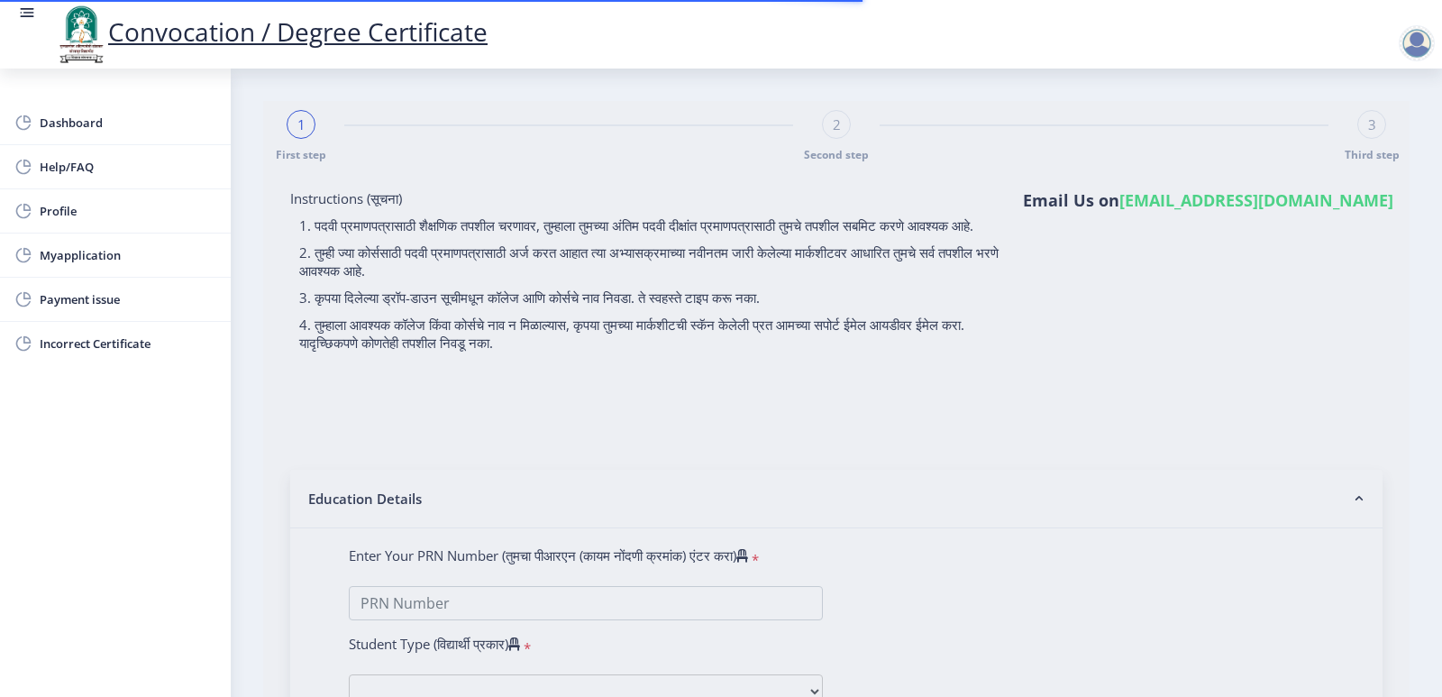
type input "0900001590"
select select "Regular"
select select "2012"
select select
select select "FIRST CLASS WITH DISTINCTION"
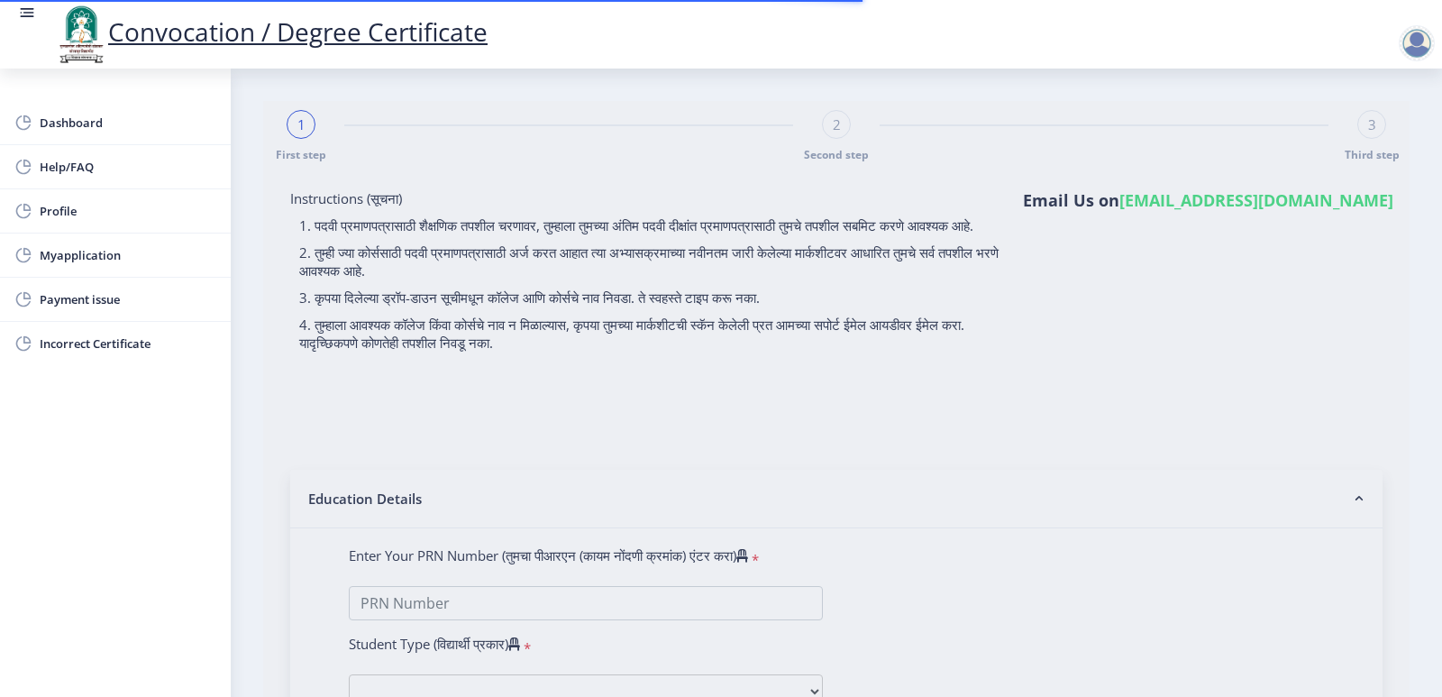
type input "19754"
type input "Aarifa"
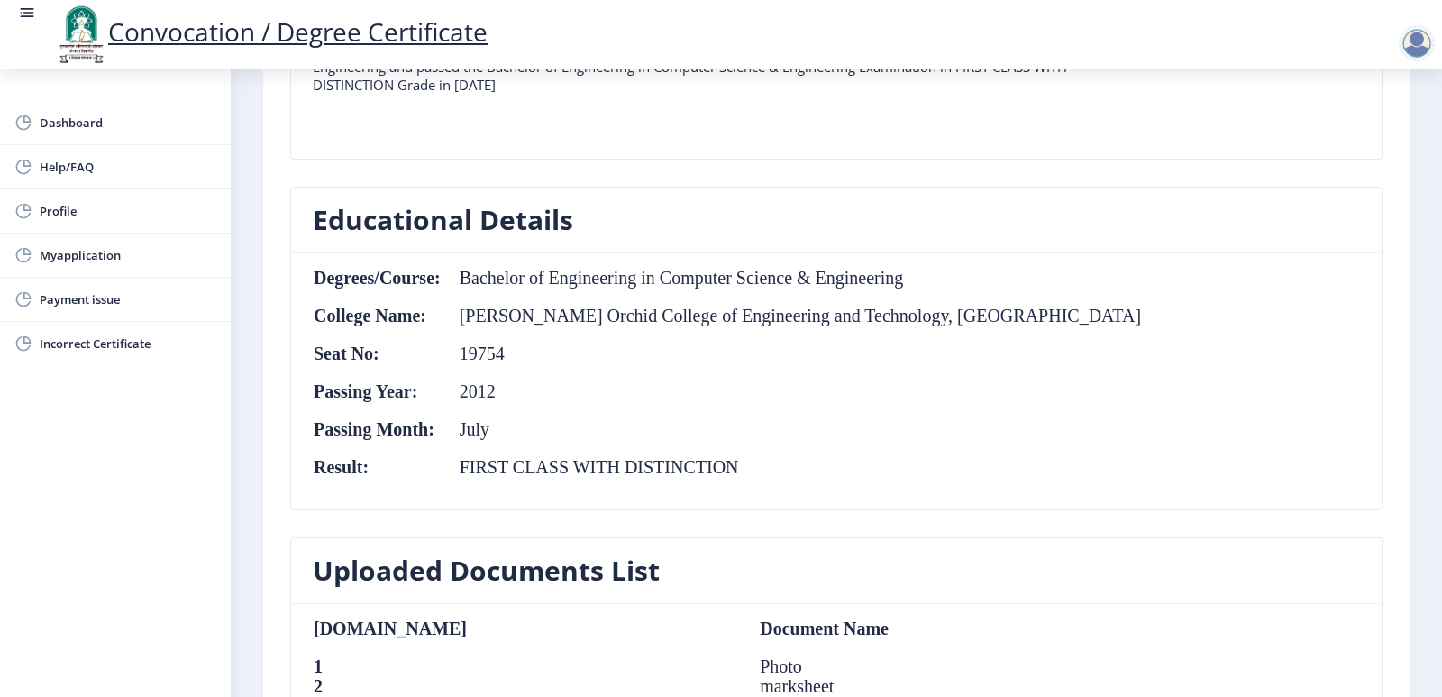
scroll to position [451, 0]
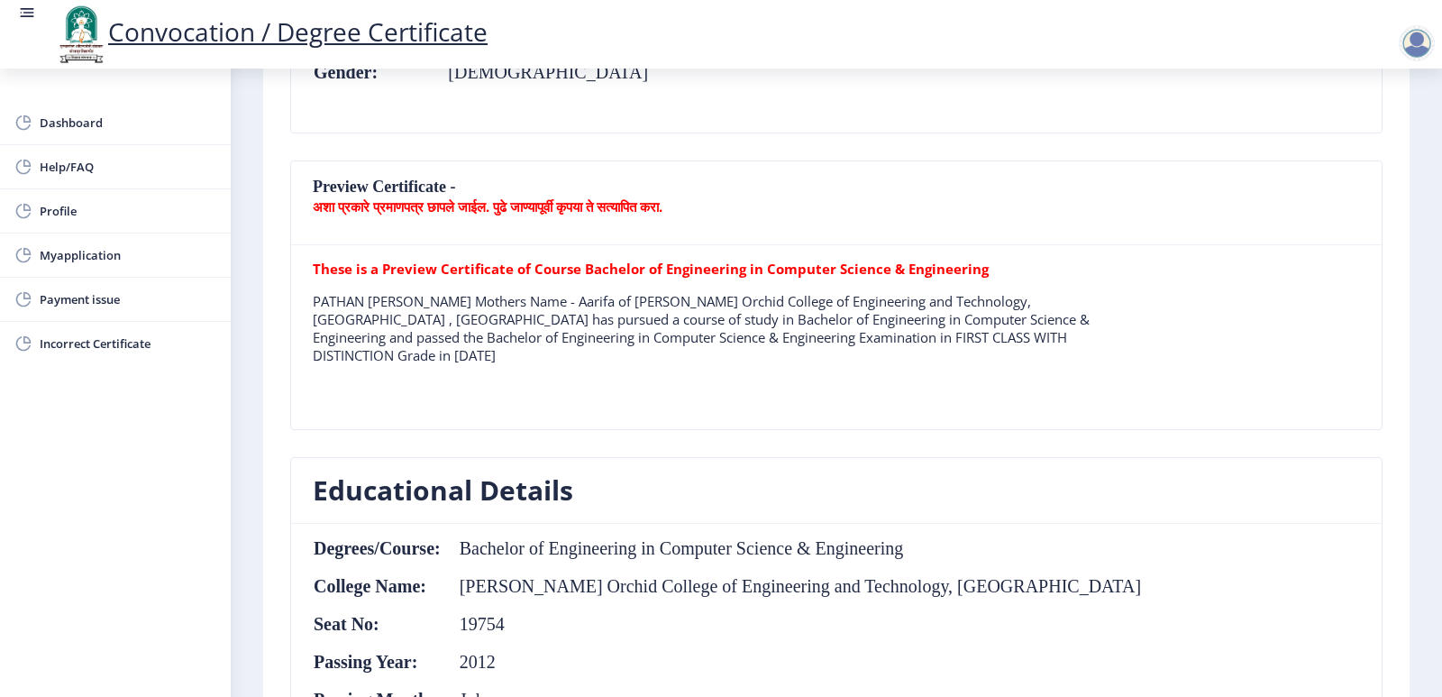
click at [853, 269] on b "These is a Preview Certificate of Course Bachelor of Engineering in Computer Sc…" at bounding box center [651, 269] width 676 height 18
click at [588, 182] on nb-card-header "Preview Certificate - अशा प्रकारे प्रमाणपत्र छापले जाईल. पुढे जाण्यापूर्वी कृपय…" at bounding box center [836, 203] width 1091 height 84
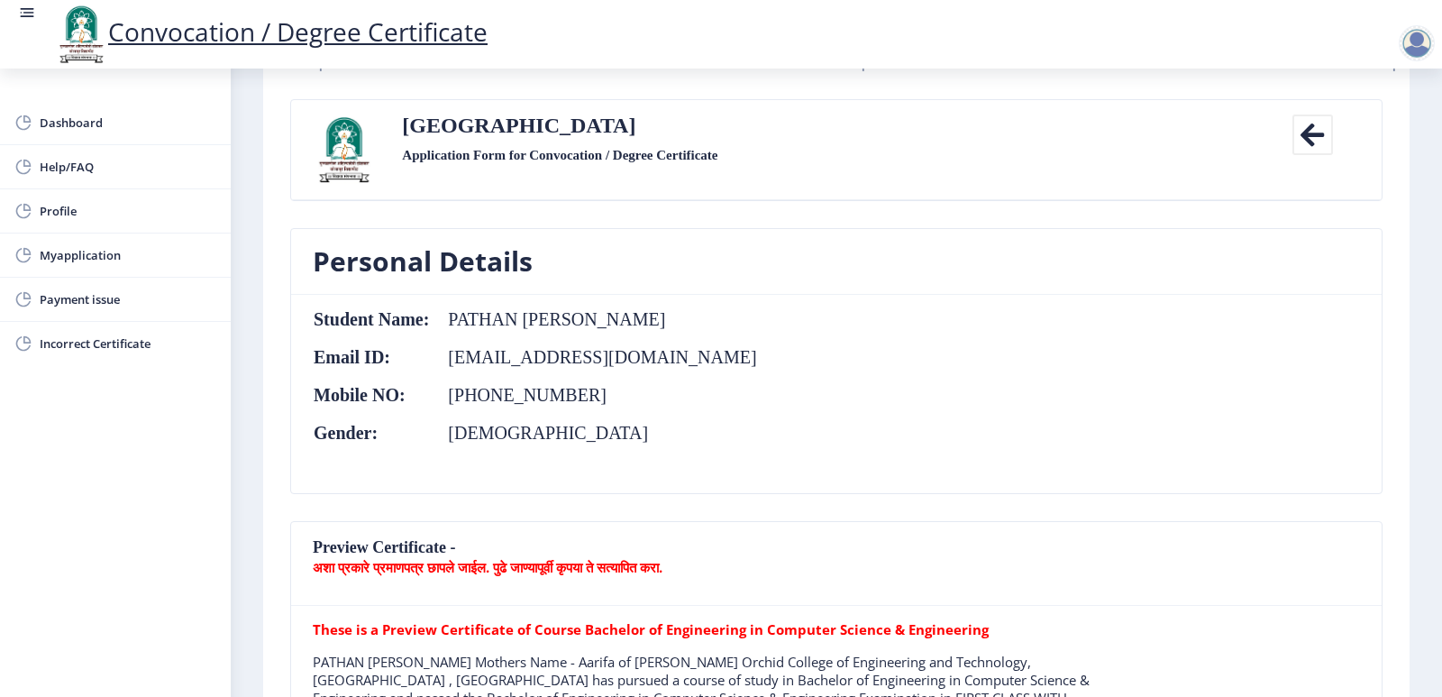
scroll to position [0, 0]
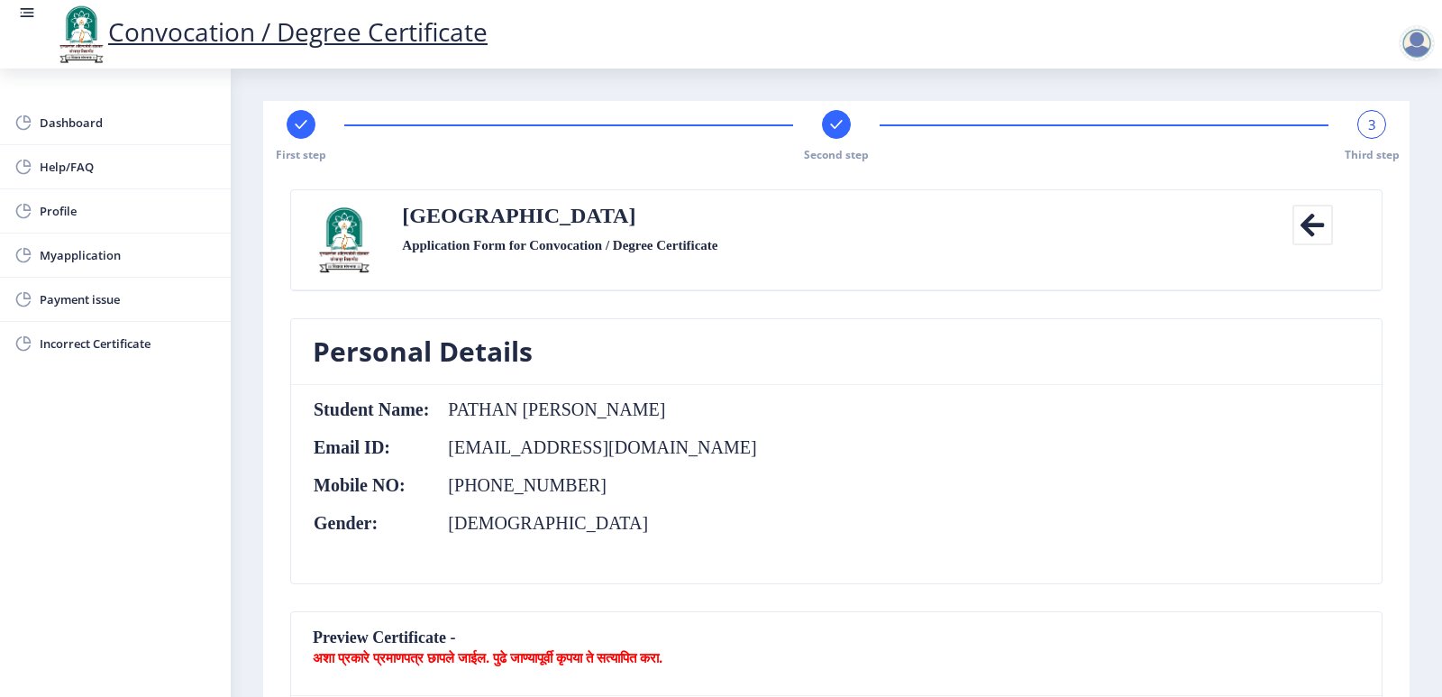
click at [1367, 135] on div "3" at bounding box center [1371, 124] width 29 height 29
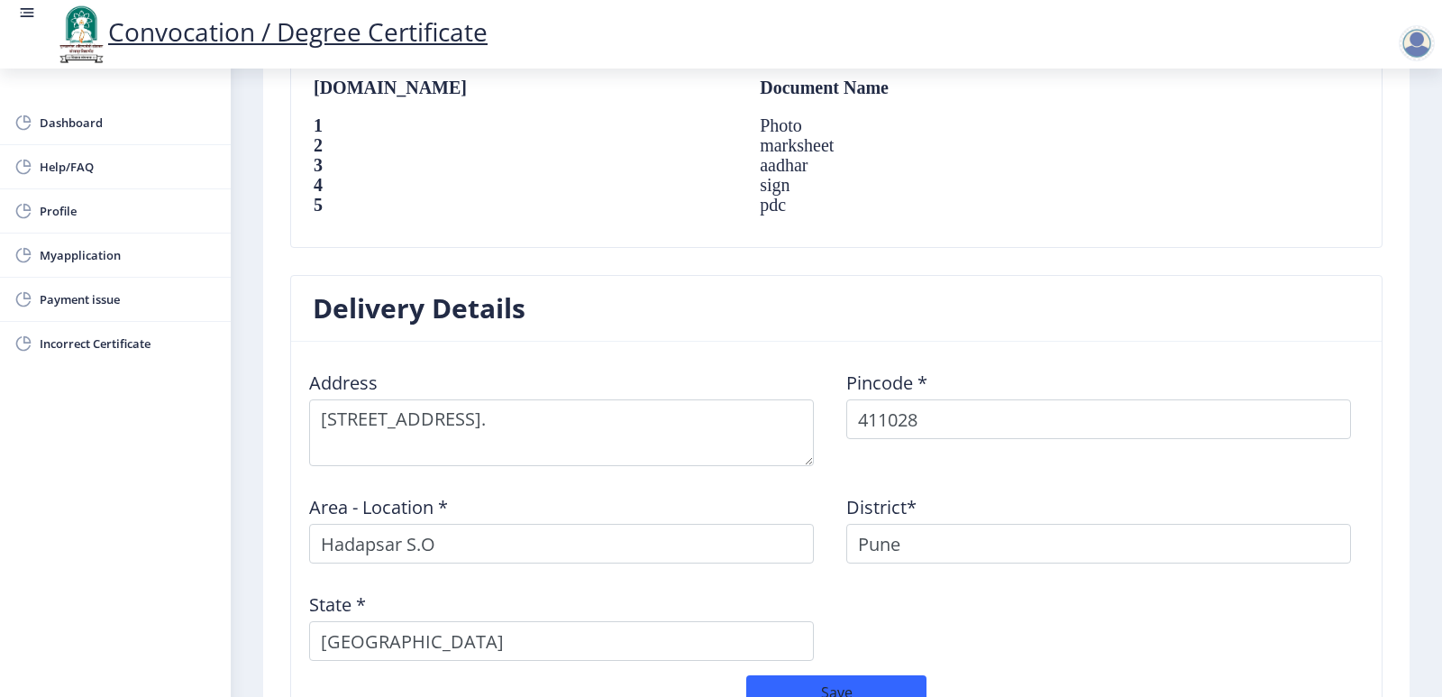
scroll to position [1496, 0]
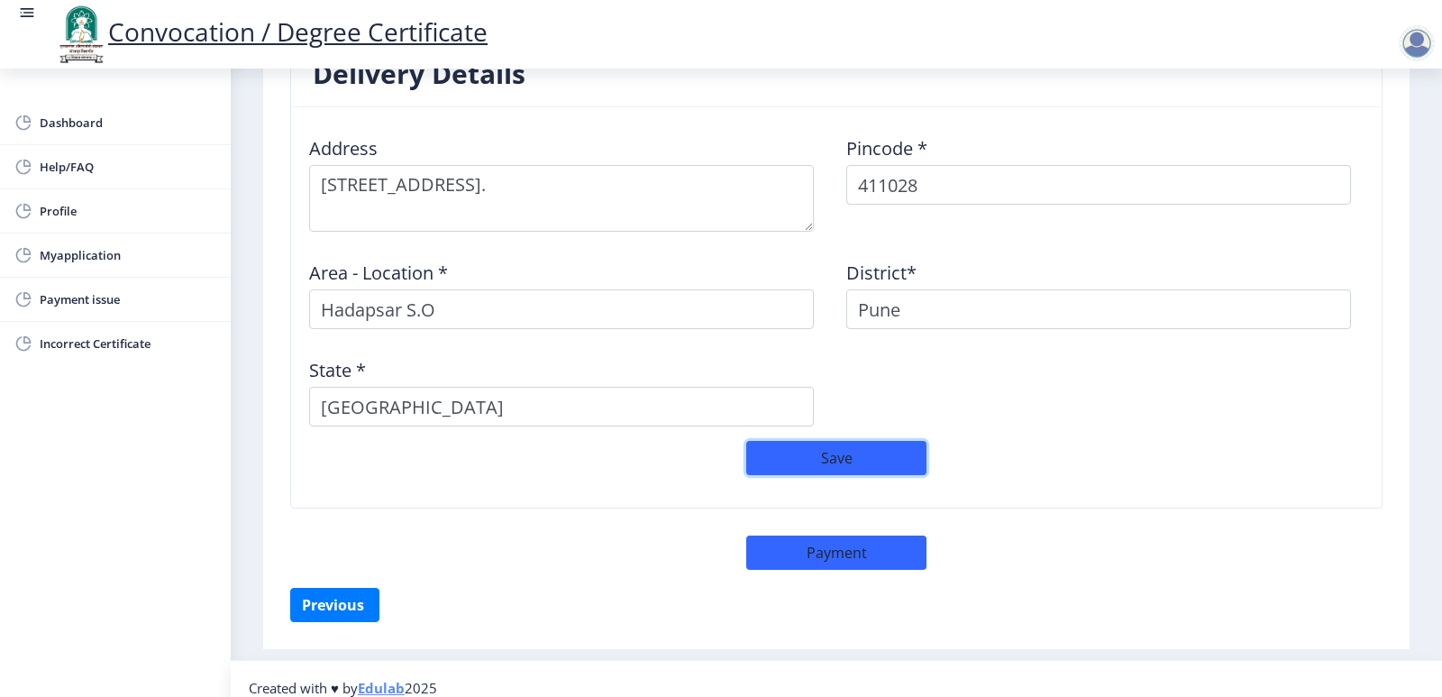
click at [859, 452] on button "Save" at bounding box center [836, 458] width 180 height 34
click at [1412, 42] on div at bounding box center [1417, 43] width 36 height 36
click at [1366, 133] on span "Log out" at bounding box center [1369, 141] width 115 height 22
